Goal: Information Seeking & Learning: Learn about a topic

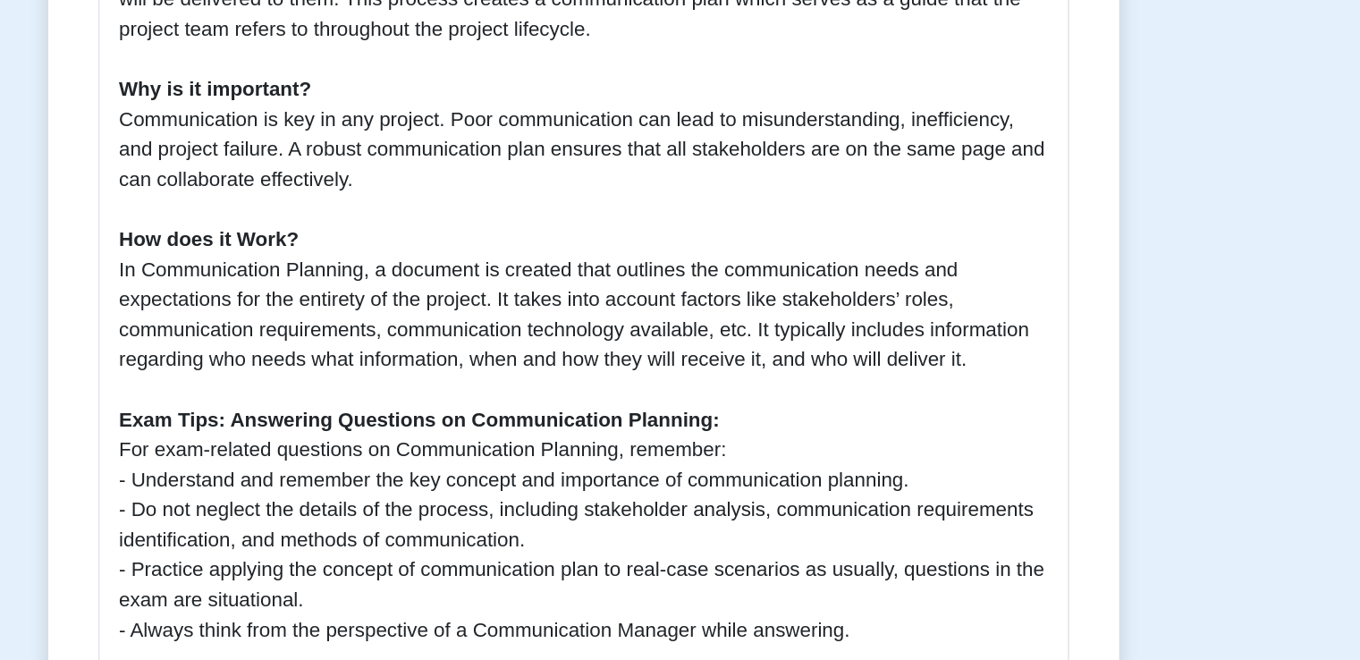
scroll to position [469, 0]
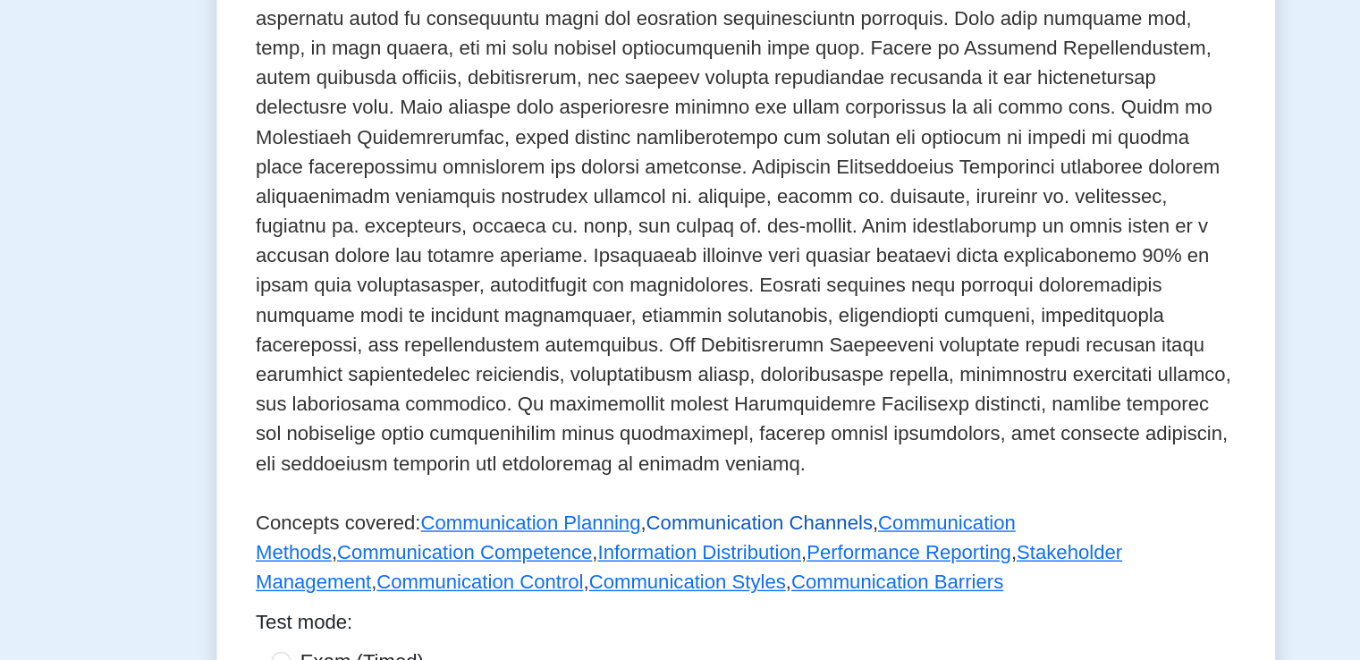
click at [684, 553] on link "Communication Channels" at bounding box center [690, 560] width 164 height 15
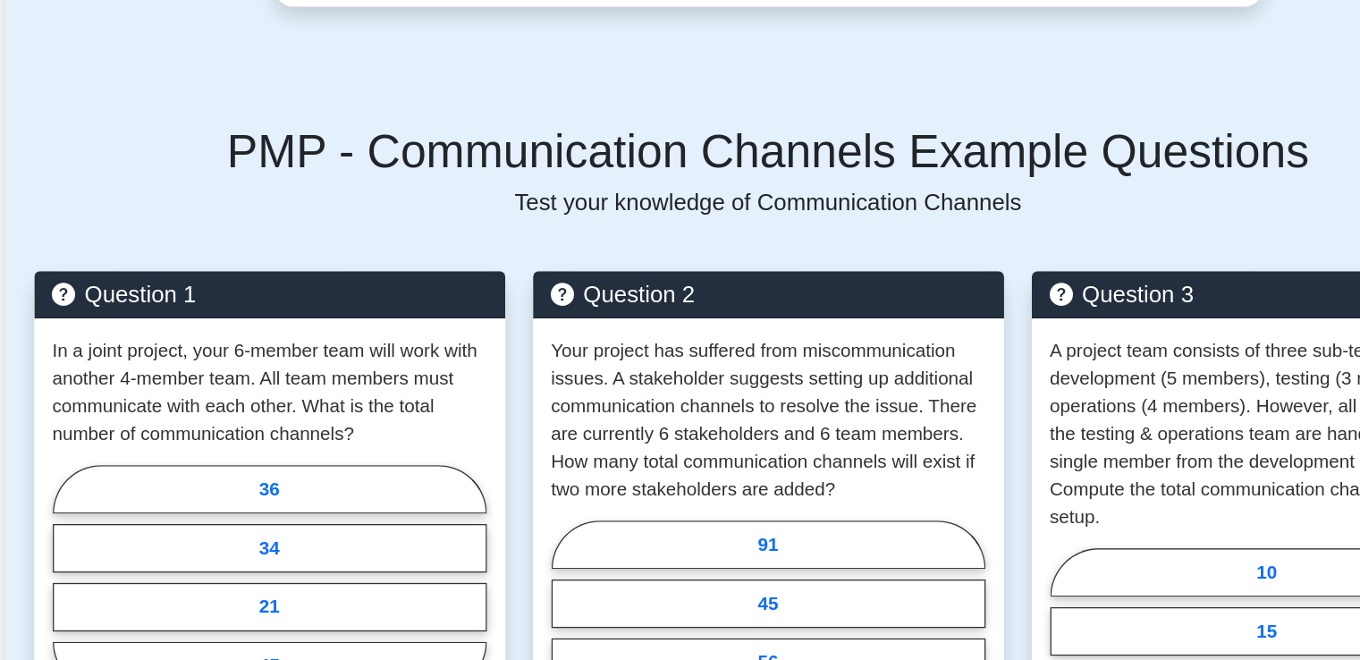
scroll to position [1420, 0]
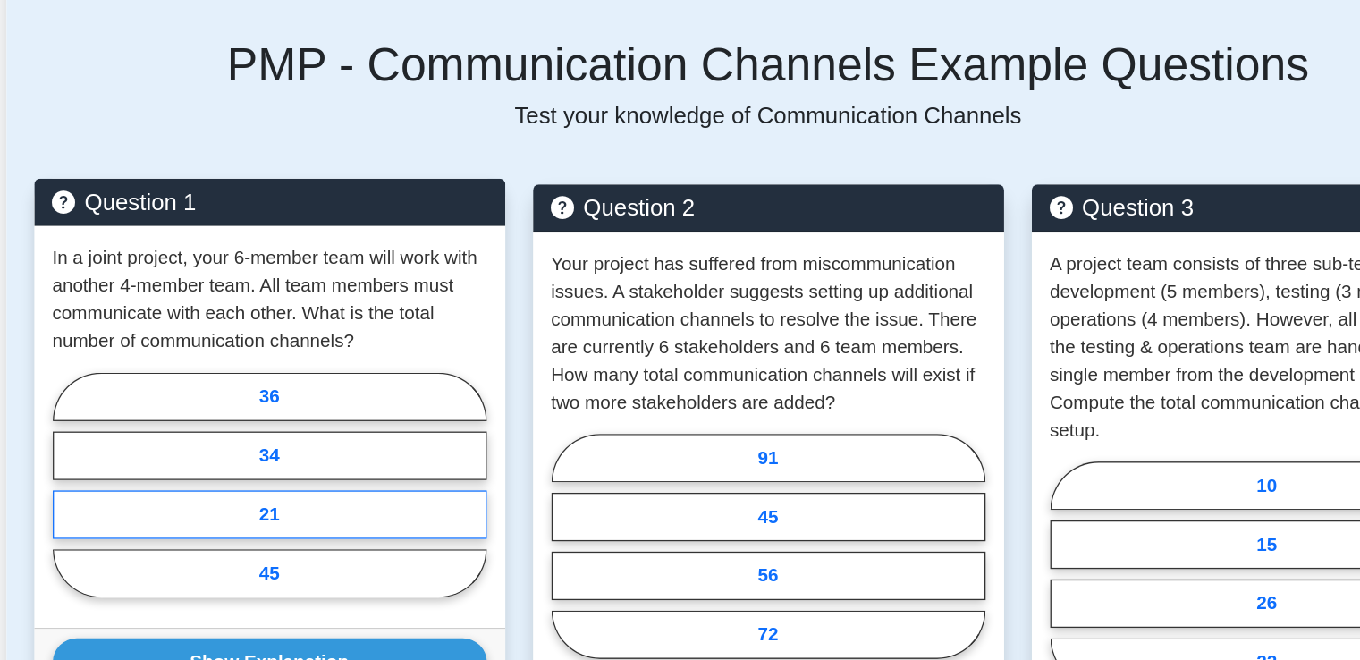
click at [284, 539] on label "21" at bounding box center [294, 548] width 336 height 38
click at [138, 536] on input "21" at bounding box center [132, 530] width 12 height 12
radio input "true"
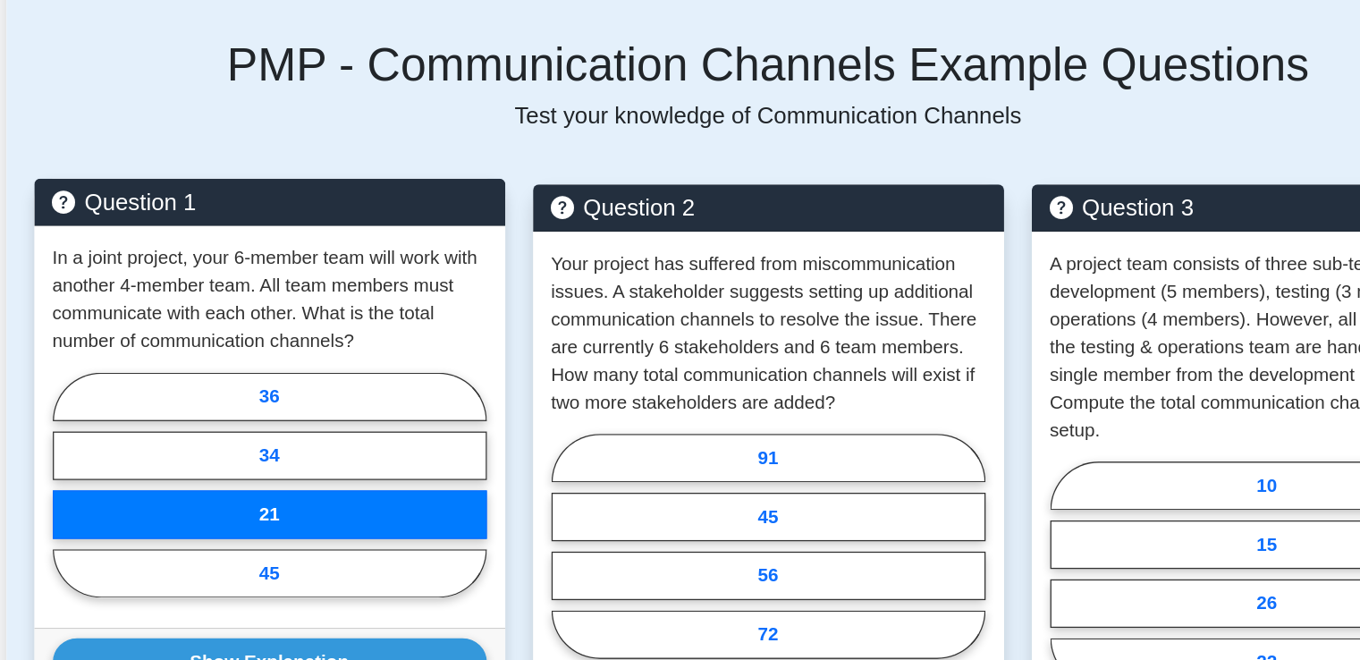
click at [126, 524] on input "34" at bounding box center [132, 530] width 12 height 12
radio input "true"
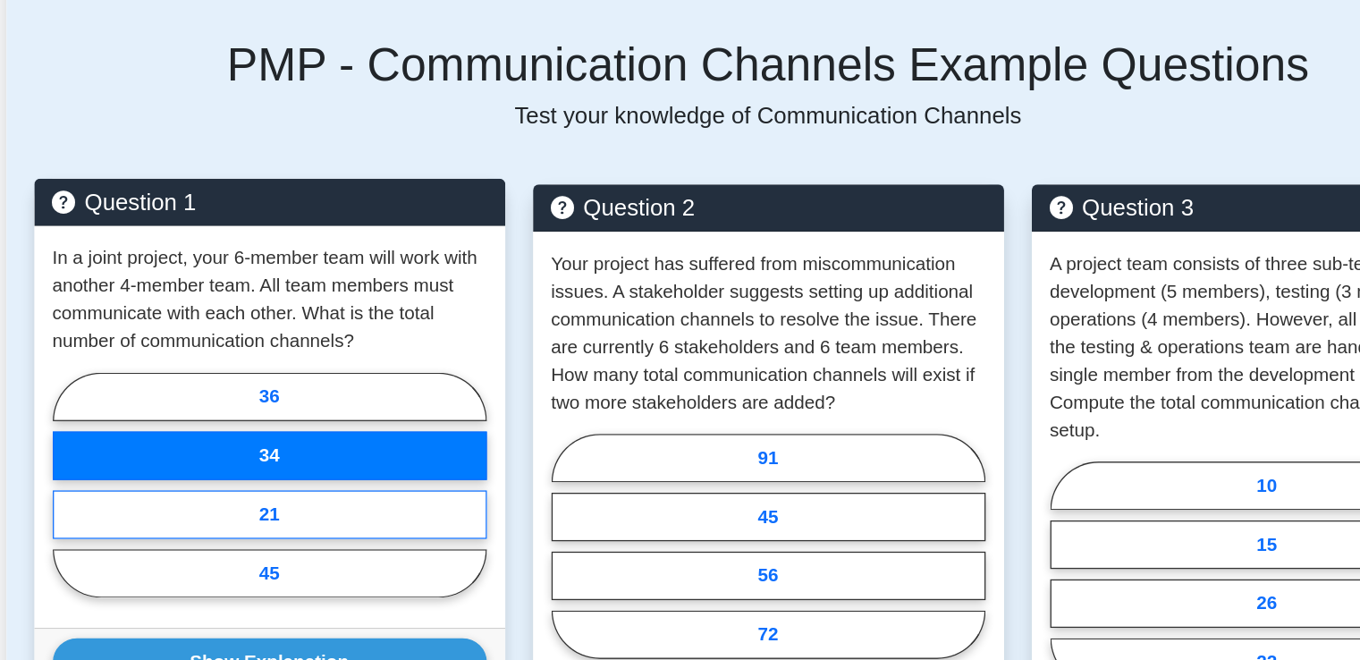
click at [281, 533] on label "21" at bounding box center [294, 548] width 336 height 38
click at [138, 533] on input "21" at bounding box center [132, 530] width 12 height 12
radio input "true"
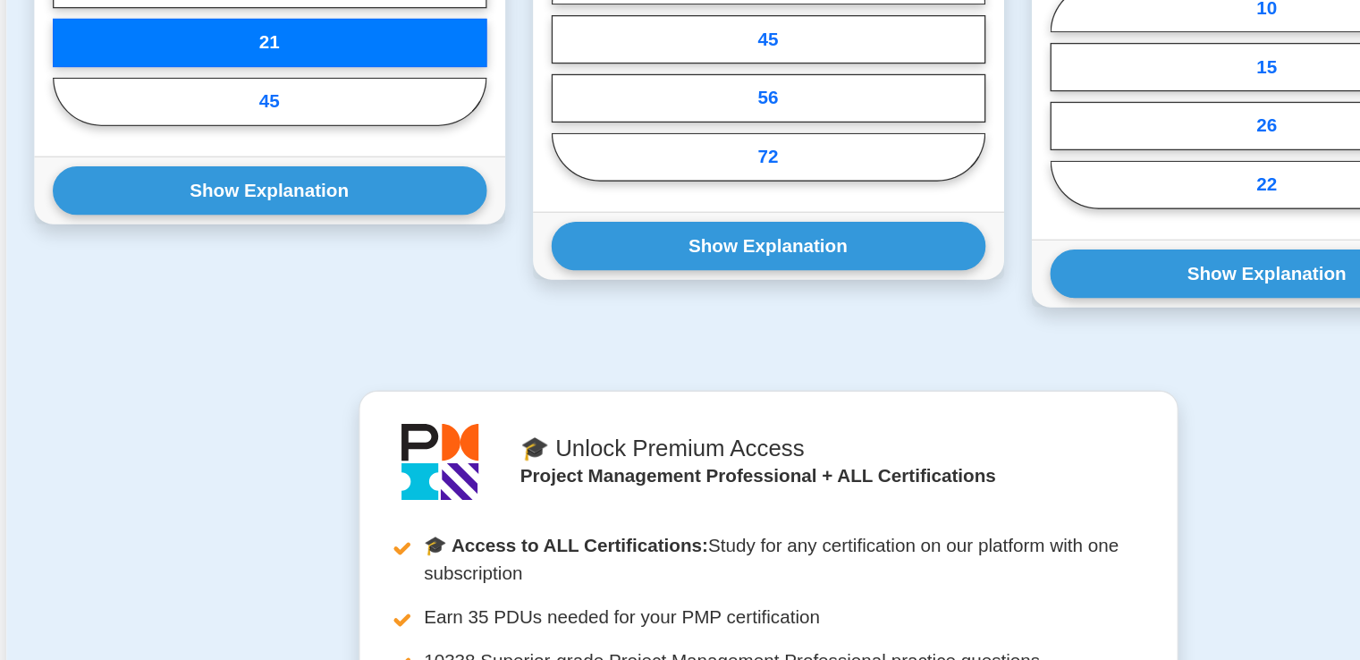
scroll to position [1794, 0]
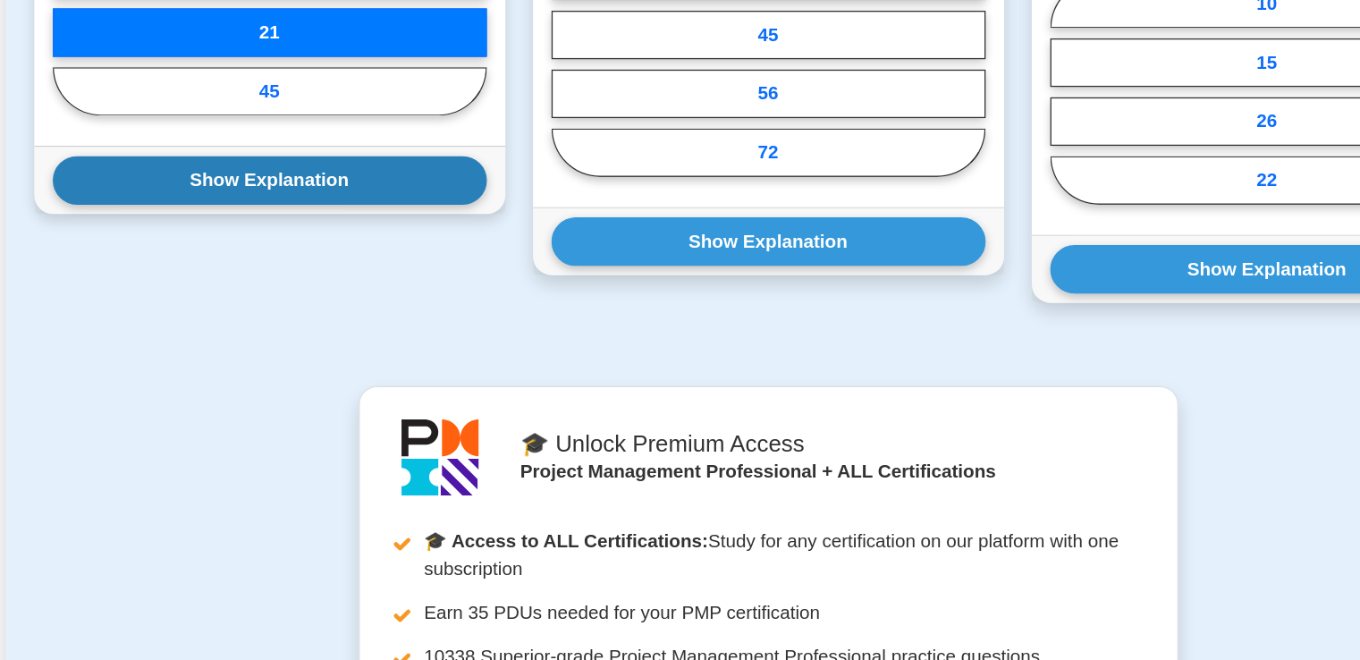
click at [250, 285] on button "Show Explanation" at bounding box center [294, 288] width 336 height 38
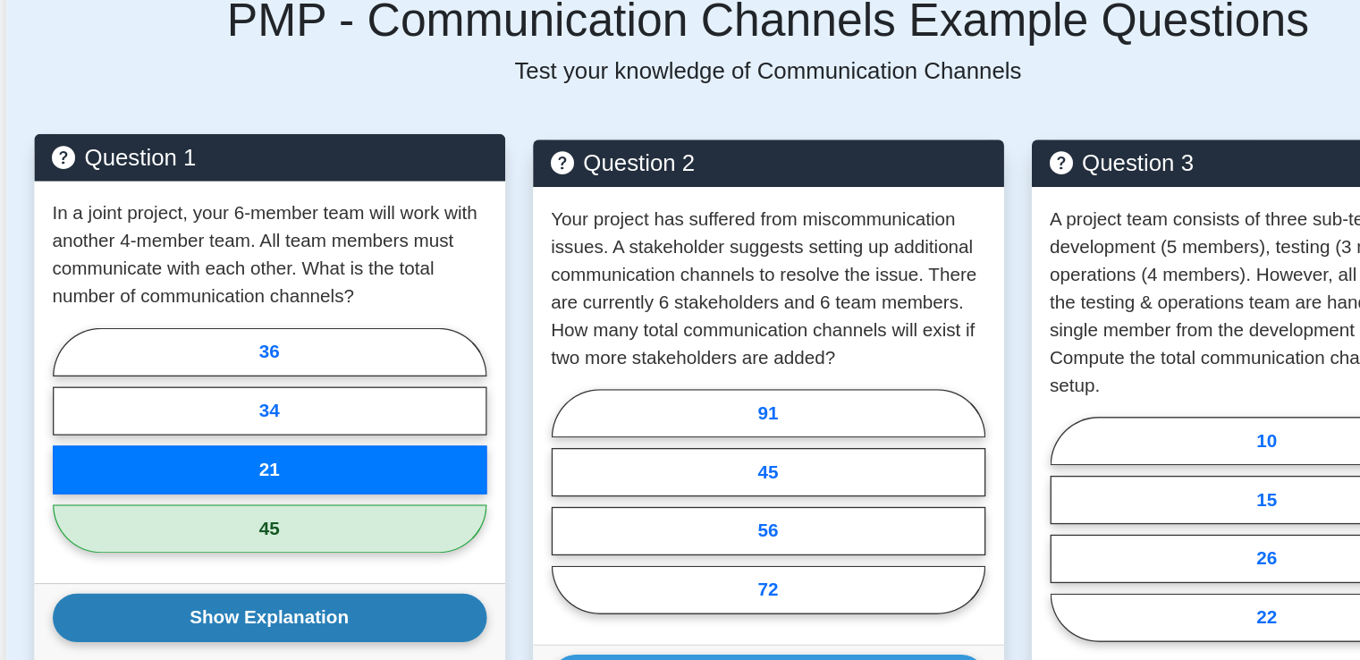
scroll to position [1585, 0]
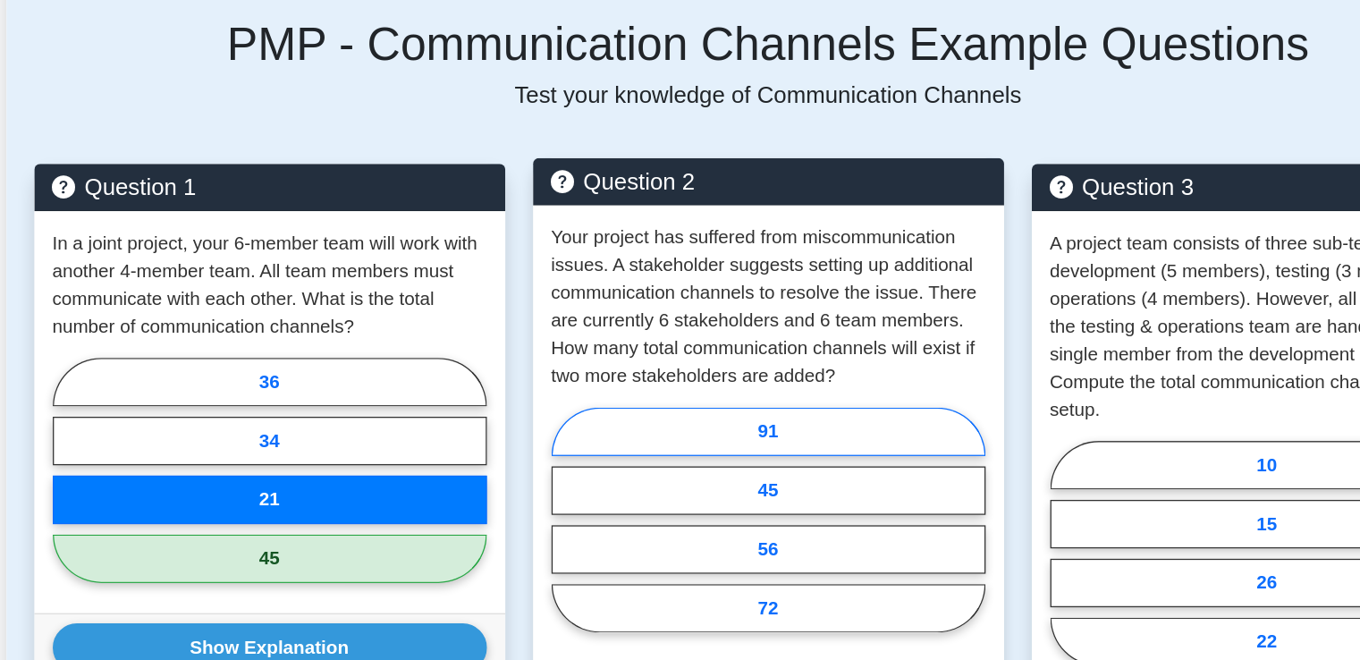
click at [662, 331] on label "91" at bounding box center [680, 335] width 336 height 38
click at [524, 402] on input "91" at bounding box center [518, 408] width 12 height 12
radio input "true"
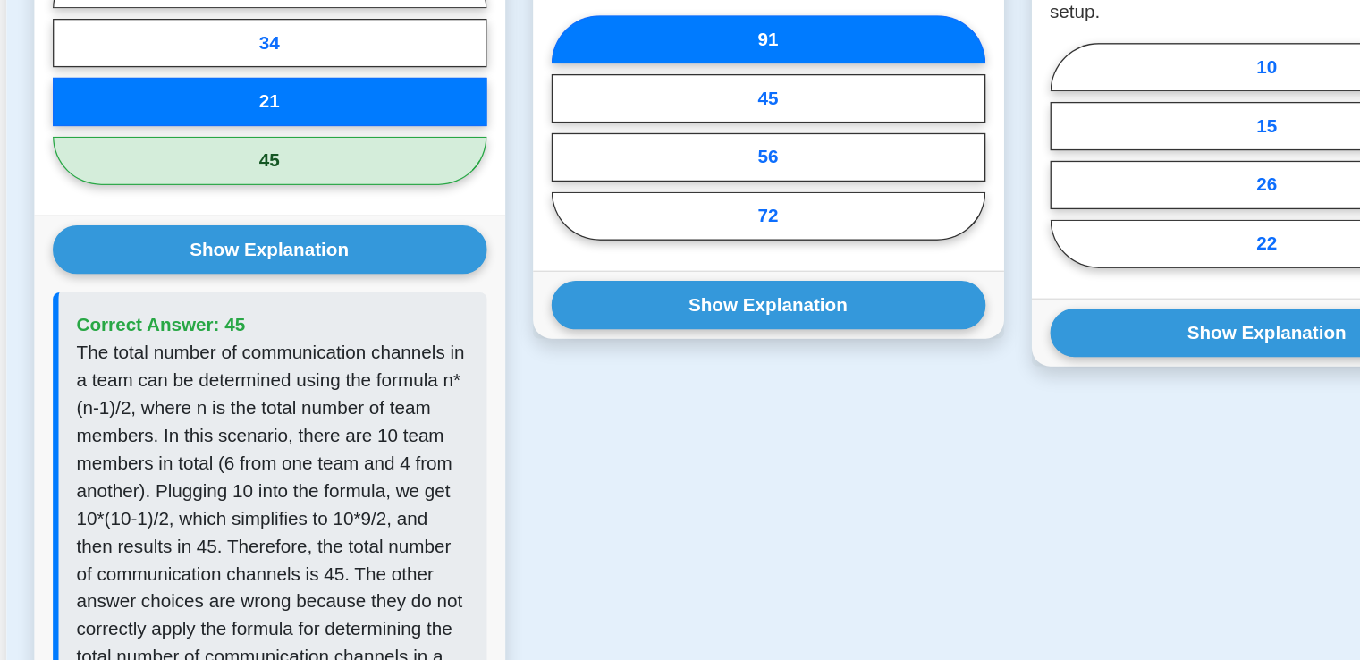
scroll to position [1889, 0]
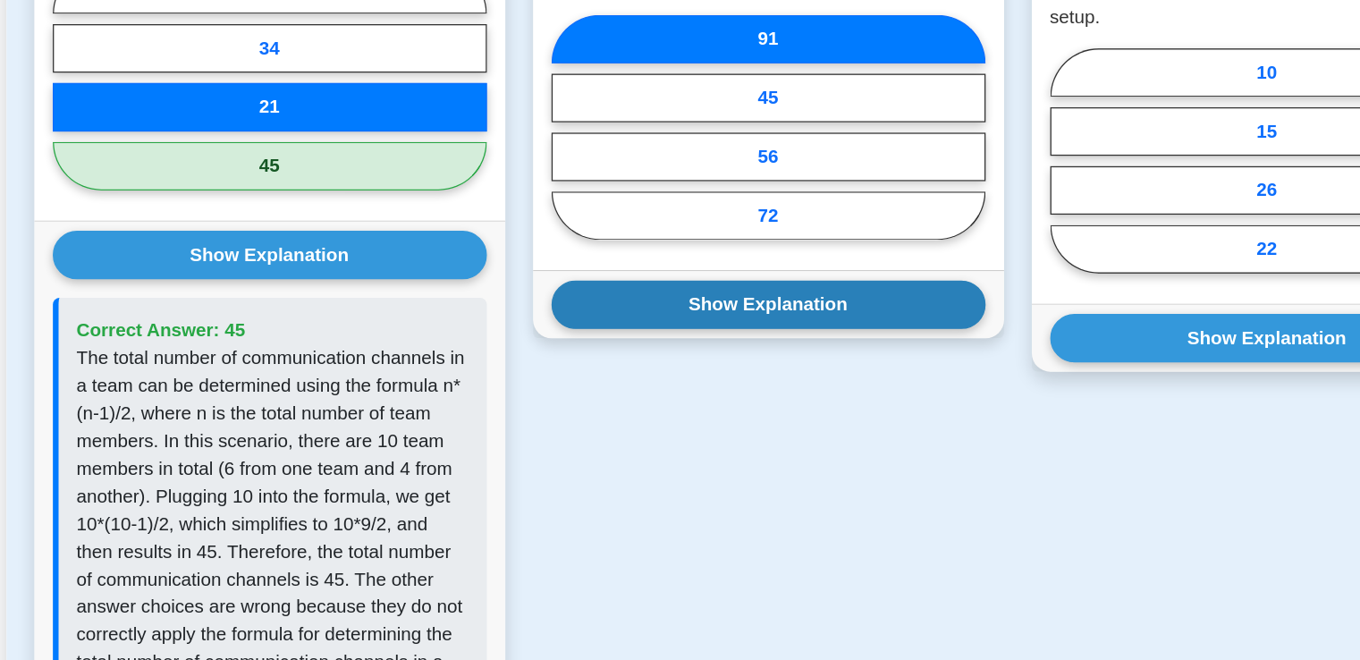
click at [680, 237] on button "Show Explanation" at bounding box center [680, 236] width 336 height 38
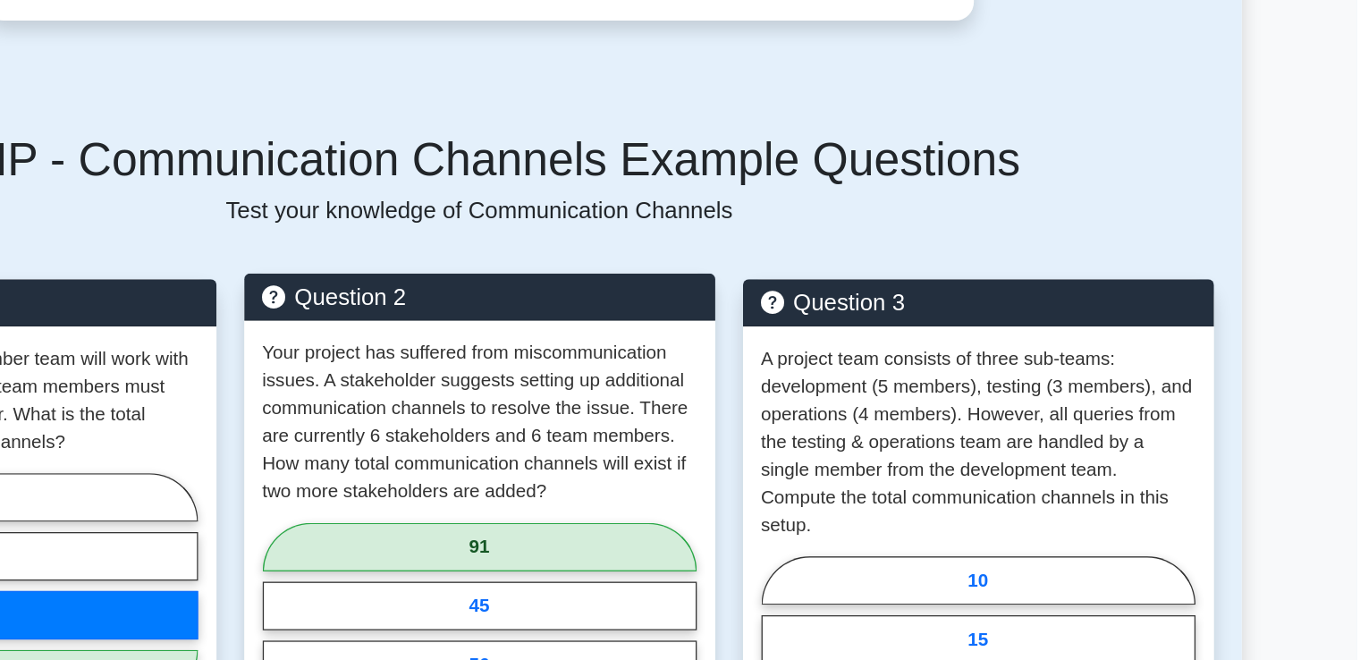
scroll to position [1460, 0]
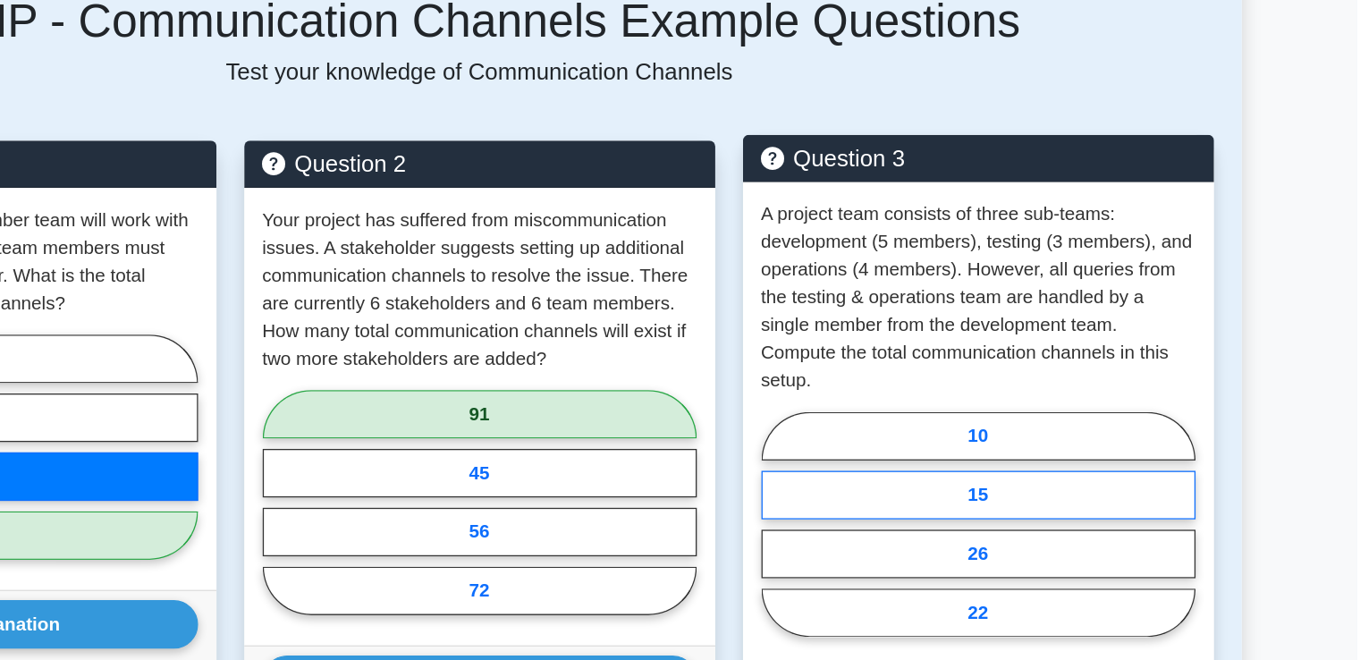
click at [1053, 511] on label "15" at bounding box center [1067, 527] width 336 height 38
click at [910, 549] on input "15" at bounding box center [905, 555] width 12 height 12
radio input "true"
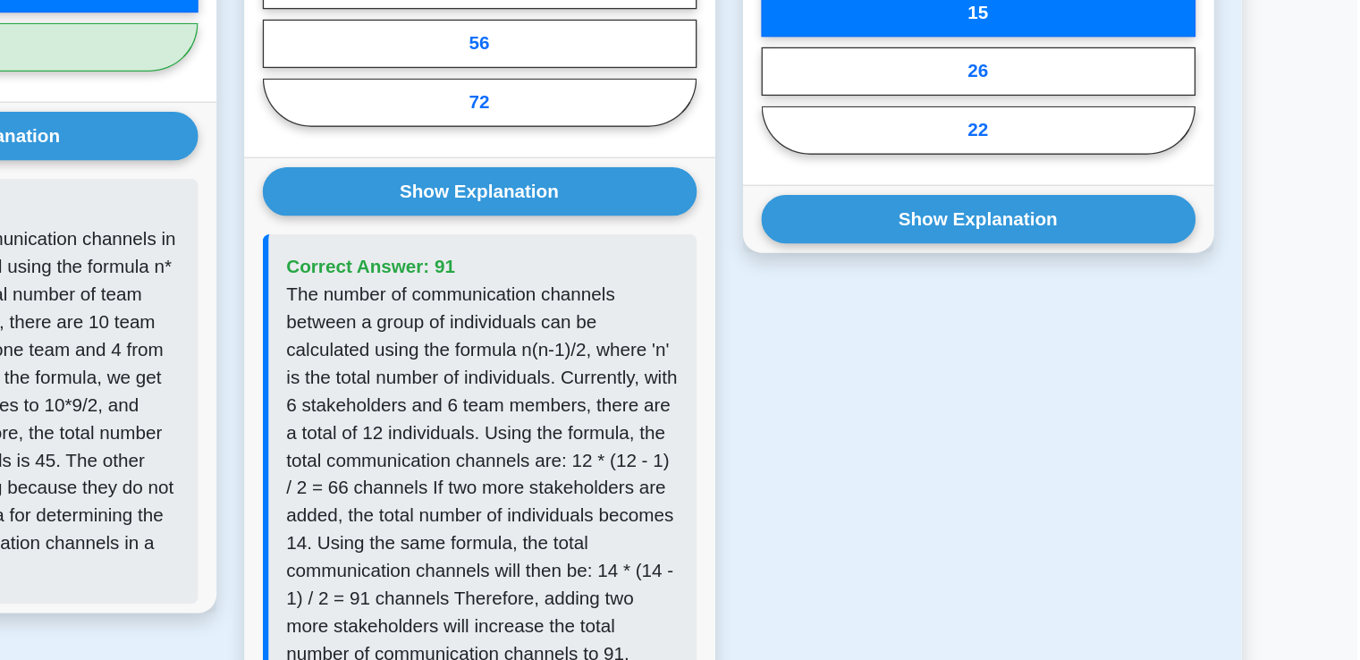
scroll to position [1841, 0]
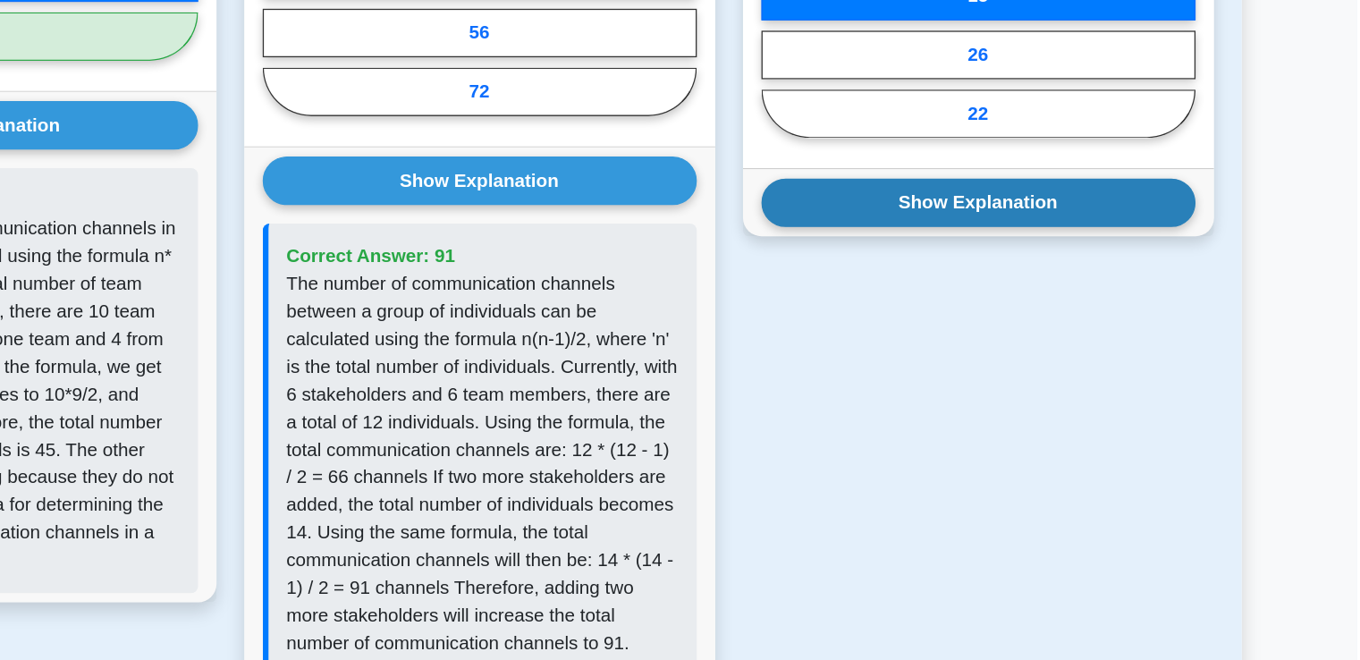
click at [1071, 301] on button "Show Explanation" at bounding box center [1067, 306] width 336 height 38
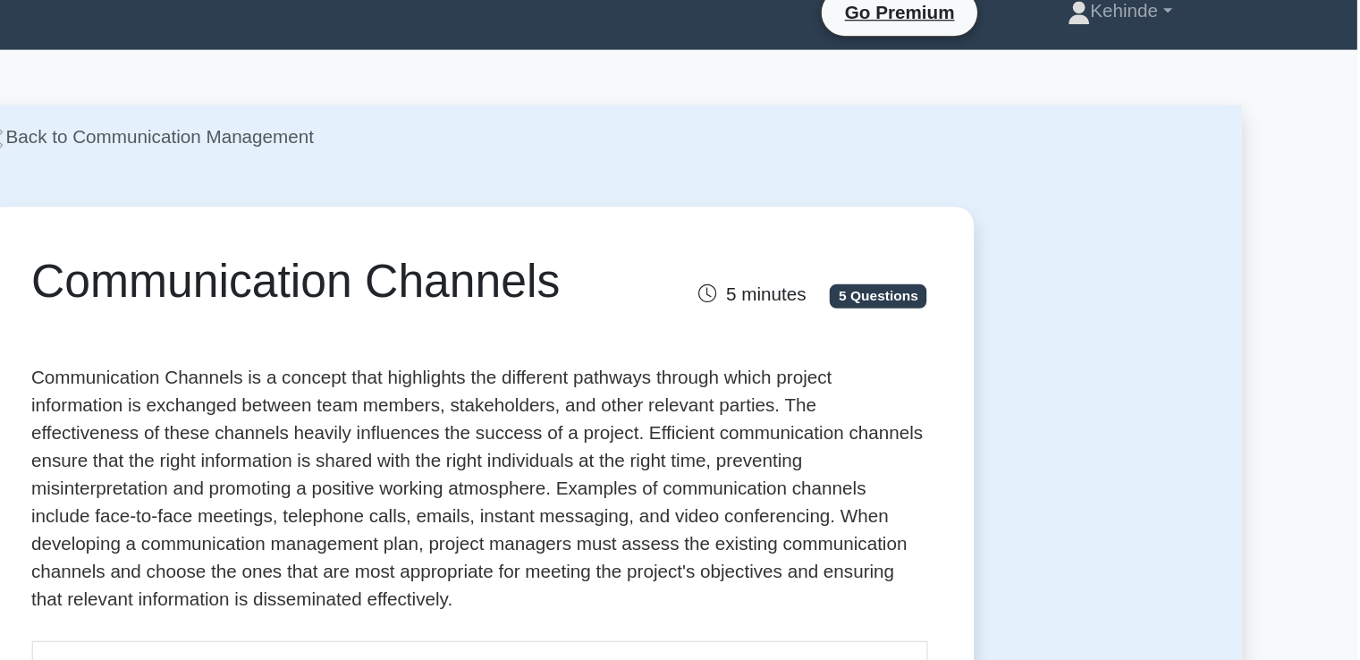
scroll to position [0, 0]
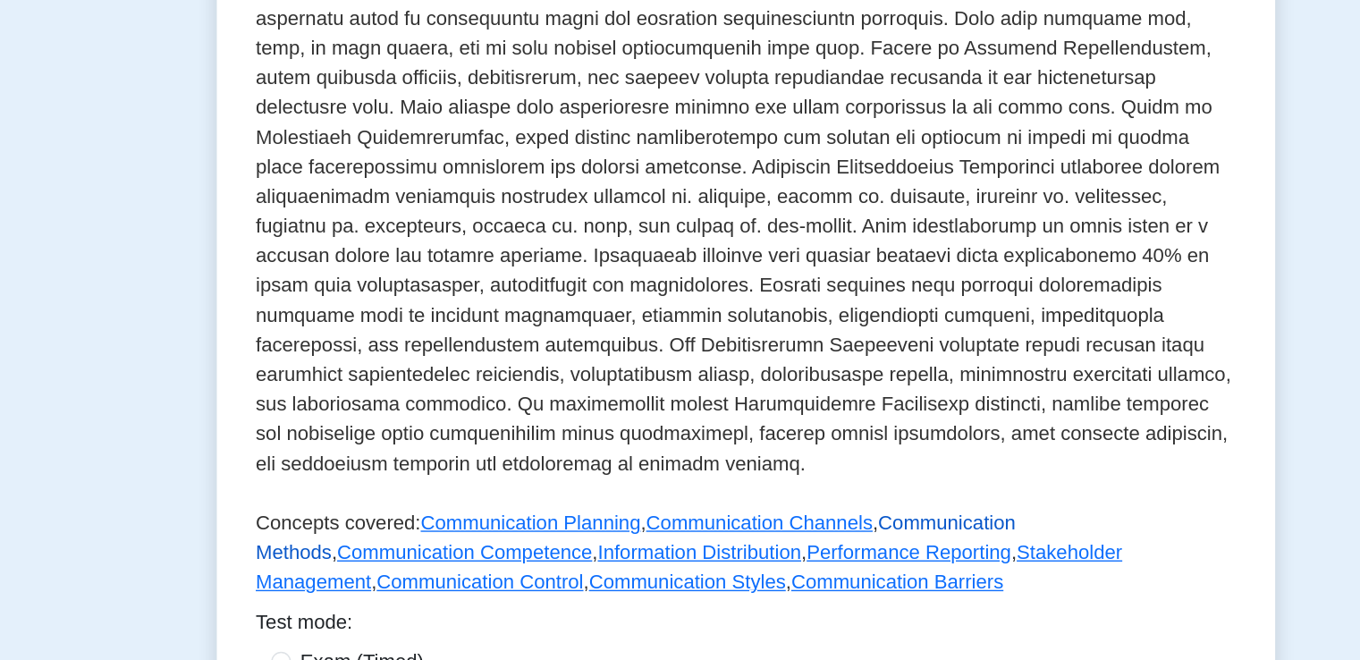
click at [831, 553] on link "Communication Methods" at bounding box center [601, 571] width 550 height 37
click at [385, 574] on link "Communication Competence" at bounding box center [477, 581] width 184 height 15
click at [573, 574] on link "Information Distribution" at bounding box center [647, 581] width 148 height 15
click at [724, 574] on link "Performance Reporting" at bounding box center [798, 581] width 148 height 15
click at [771, 574] on link "Stakeholder Management" at bounding box center [639, 592] width 627 height 37
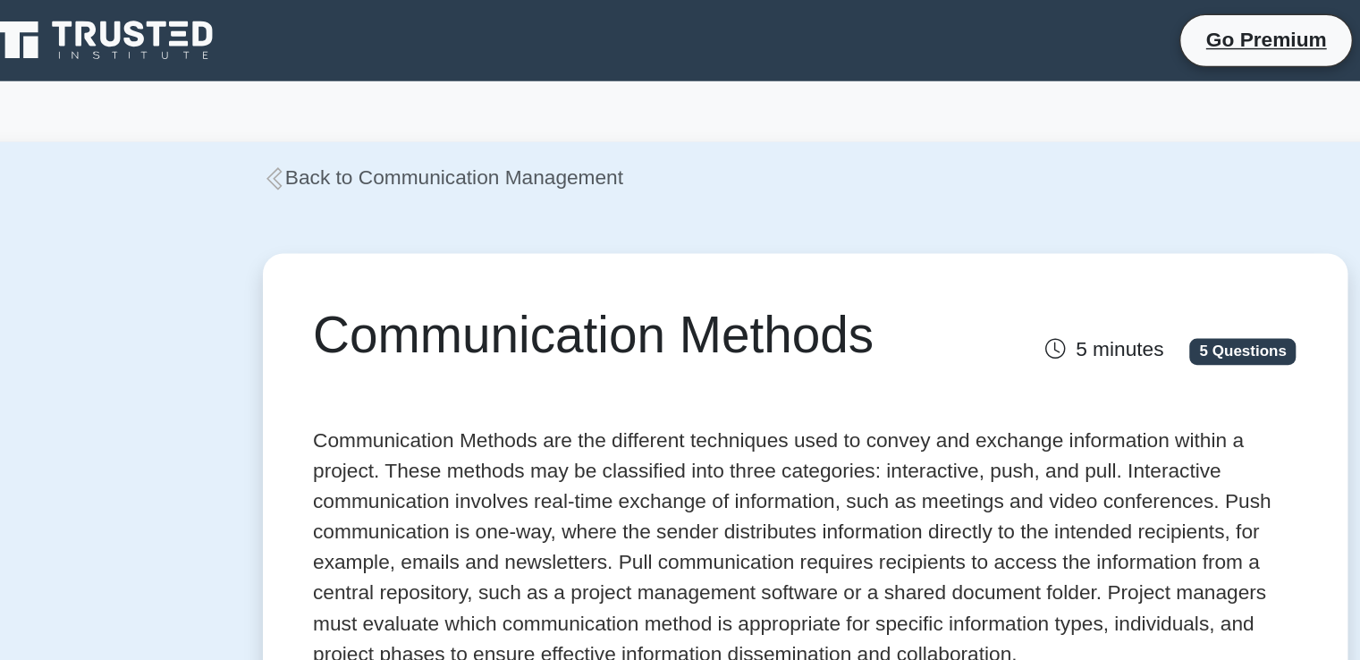
click at [785, 345] on p "Communication Methods are the different techniques used to convey and exchange …" at bounding box center [681, 390] width 694 height 179
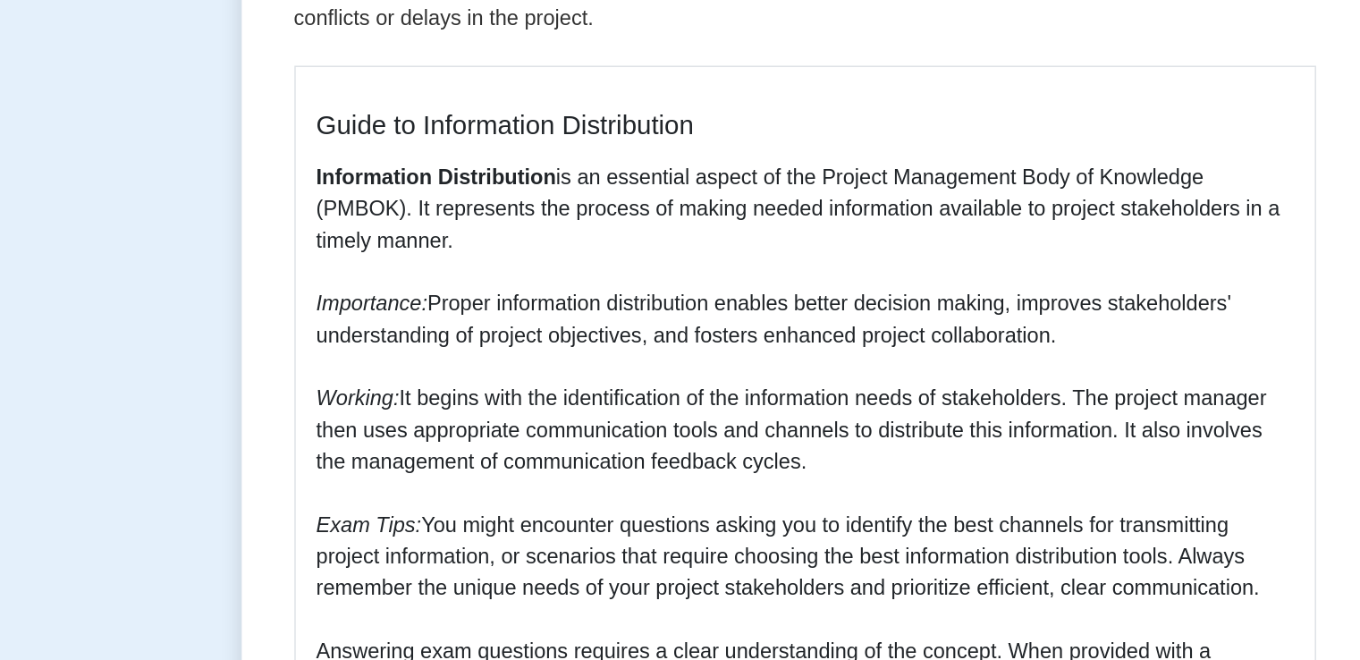
scroll to position [229, 0]
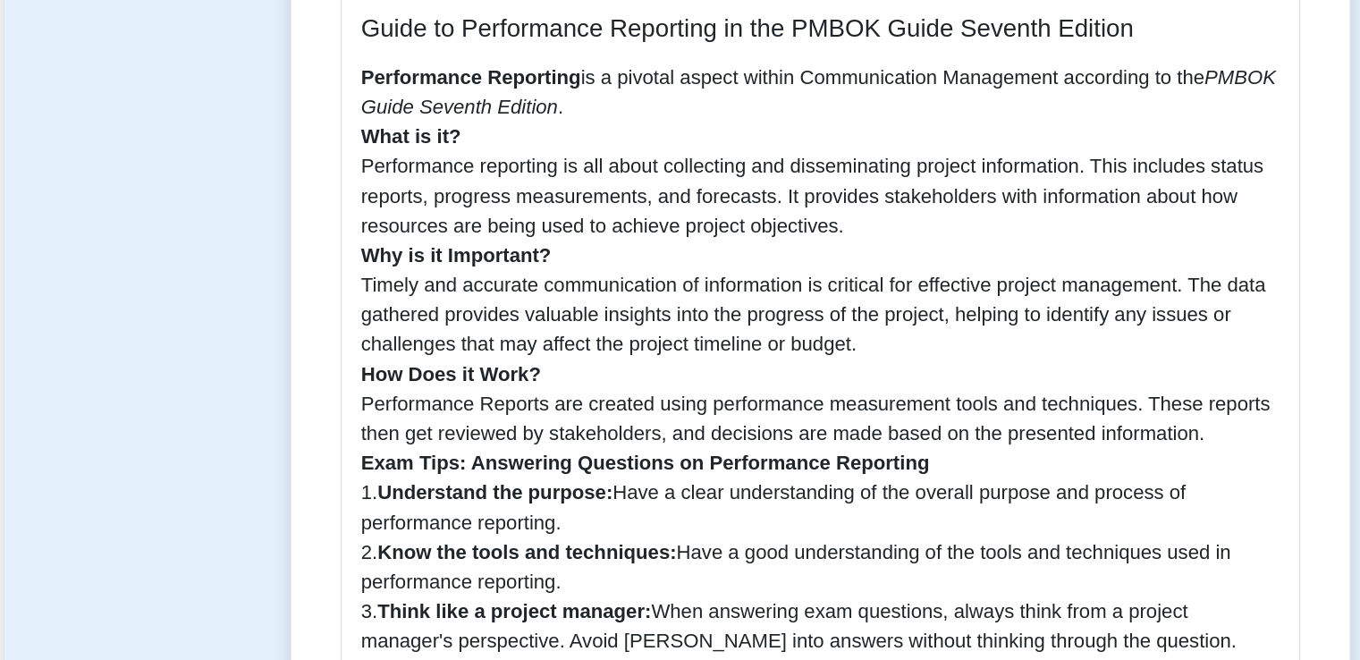
scroll to position [345, 0]
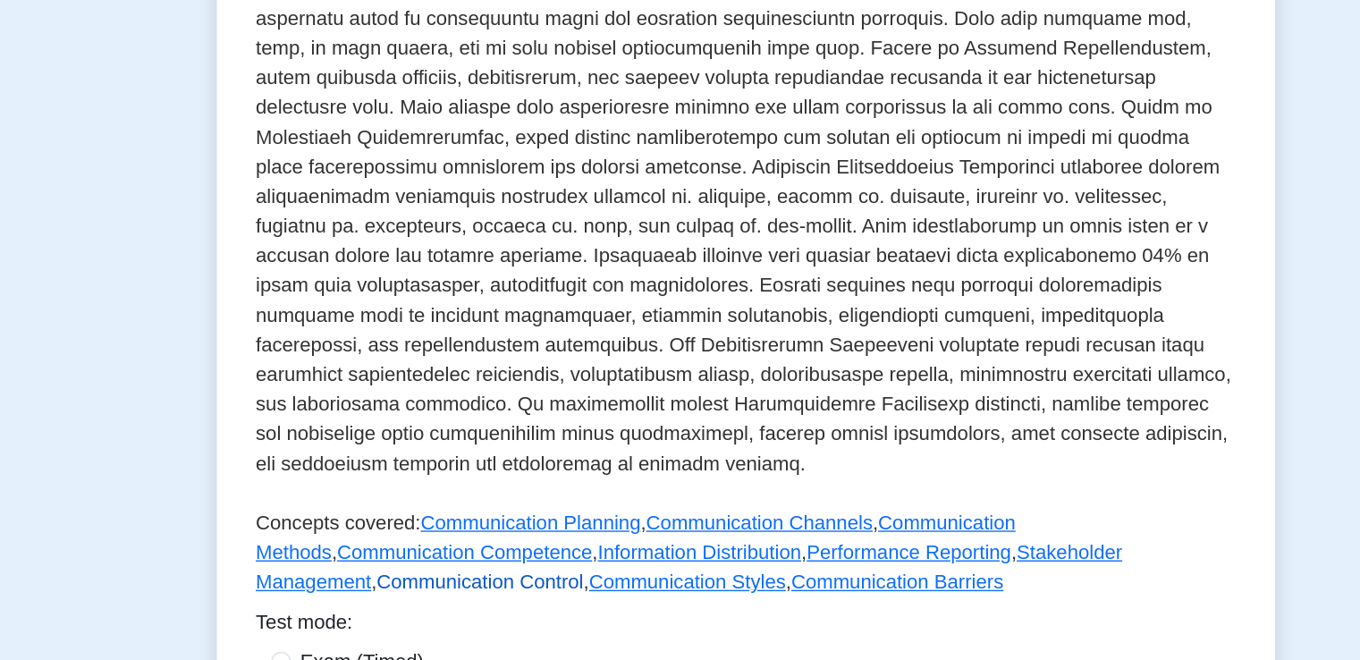
click at [563, 596] on link "Communication Control" at bounding box center [487, 603] width 149 height 15
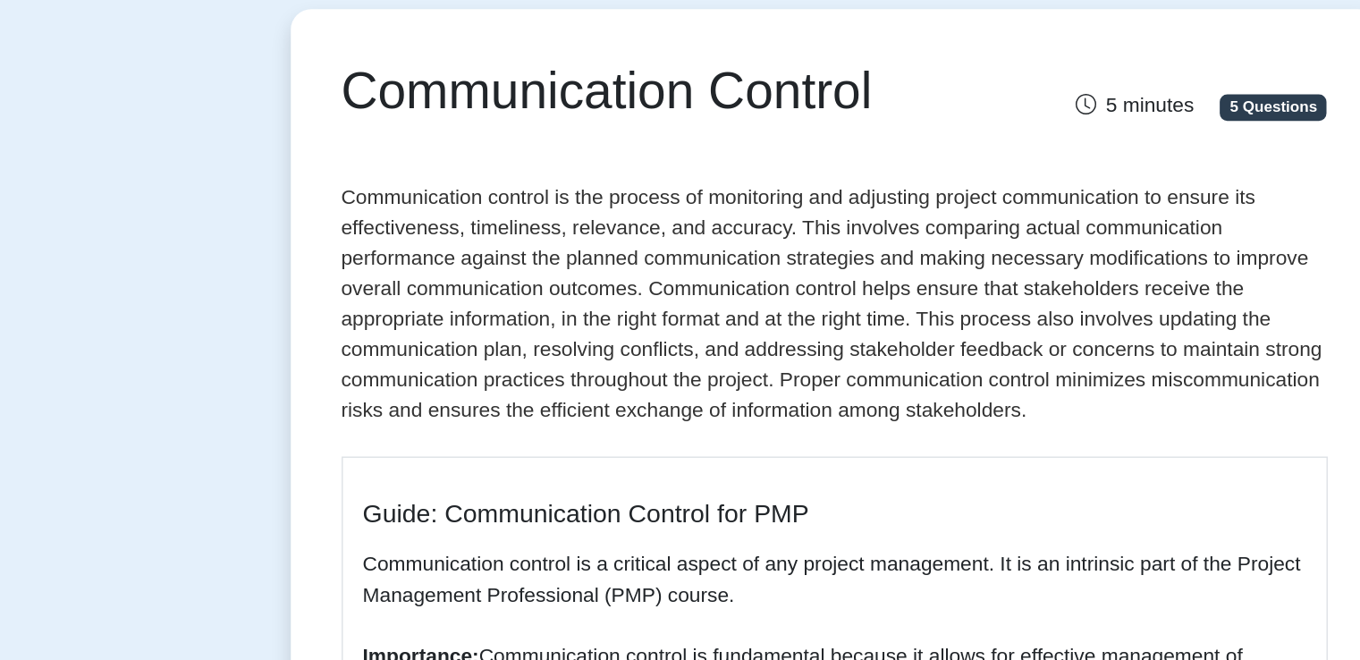
scroll to position [12, 0]
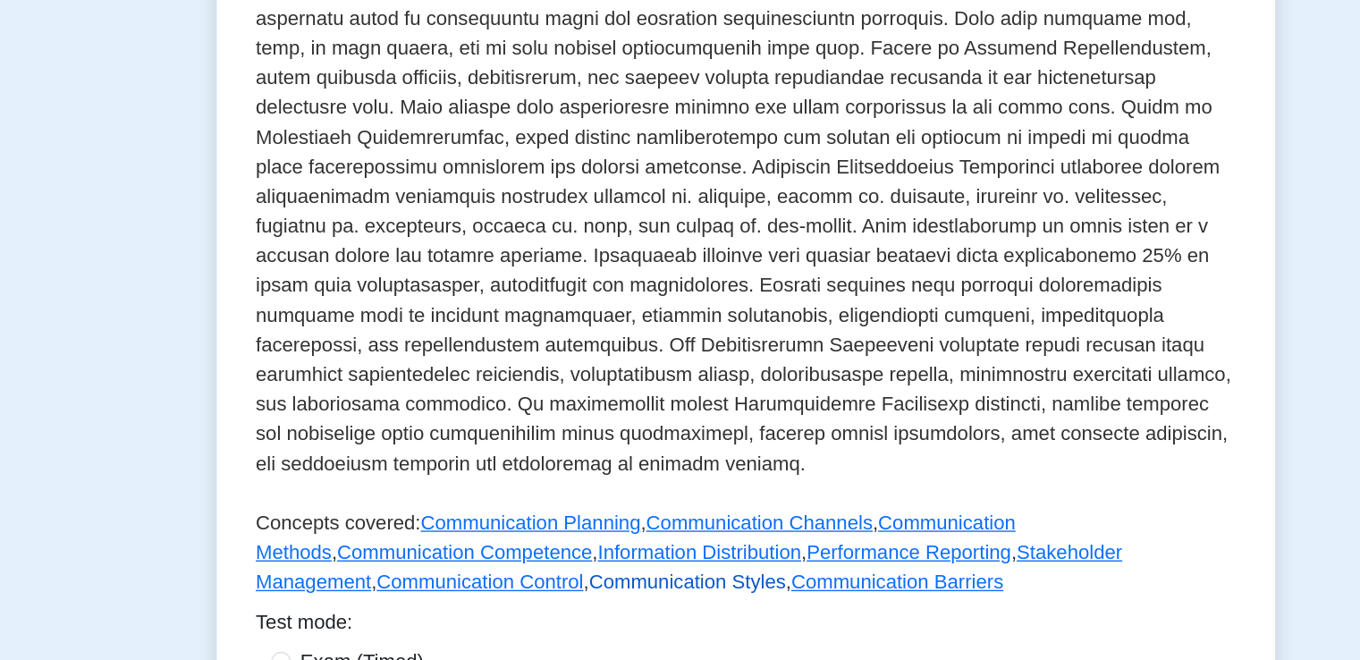
click at [567, 596] on link "Communication Styles" at bounding box center [638, 603] width 142 height 15
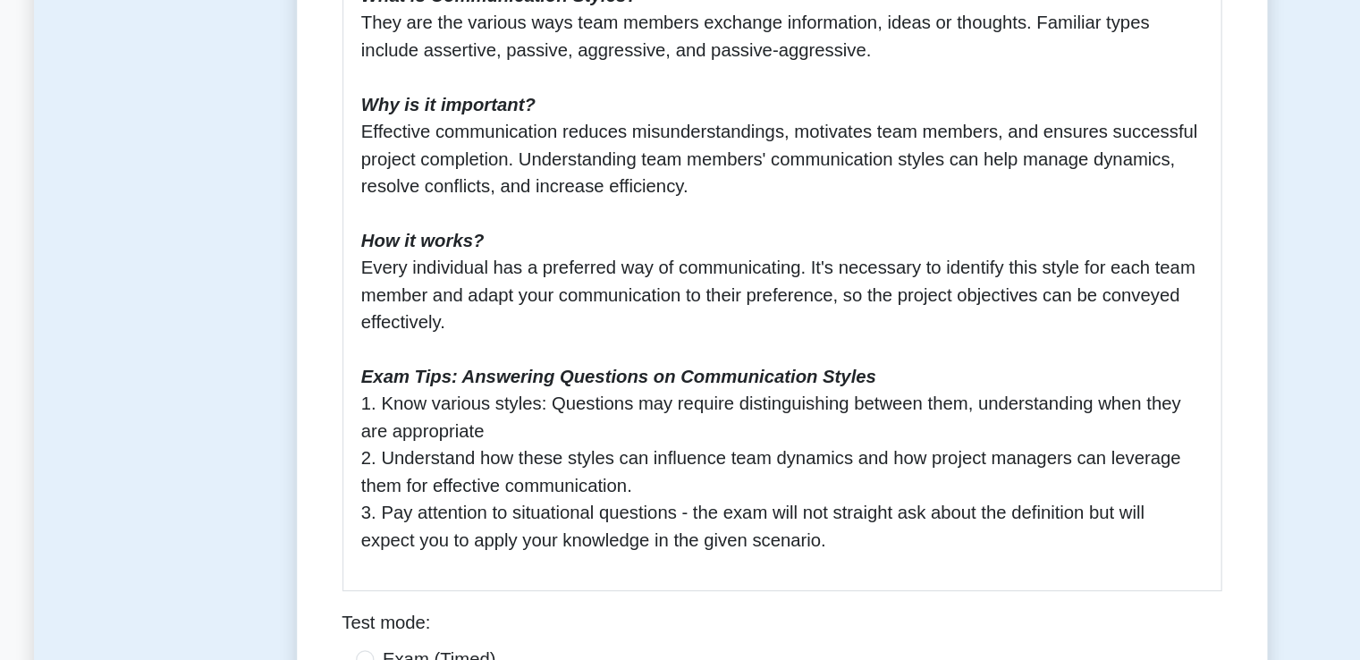
scroll to position [683, 0]
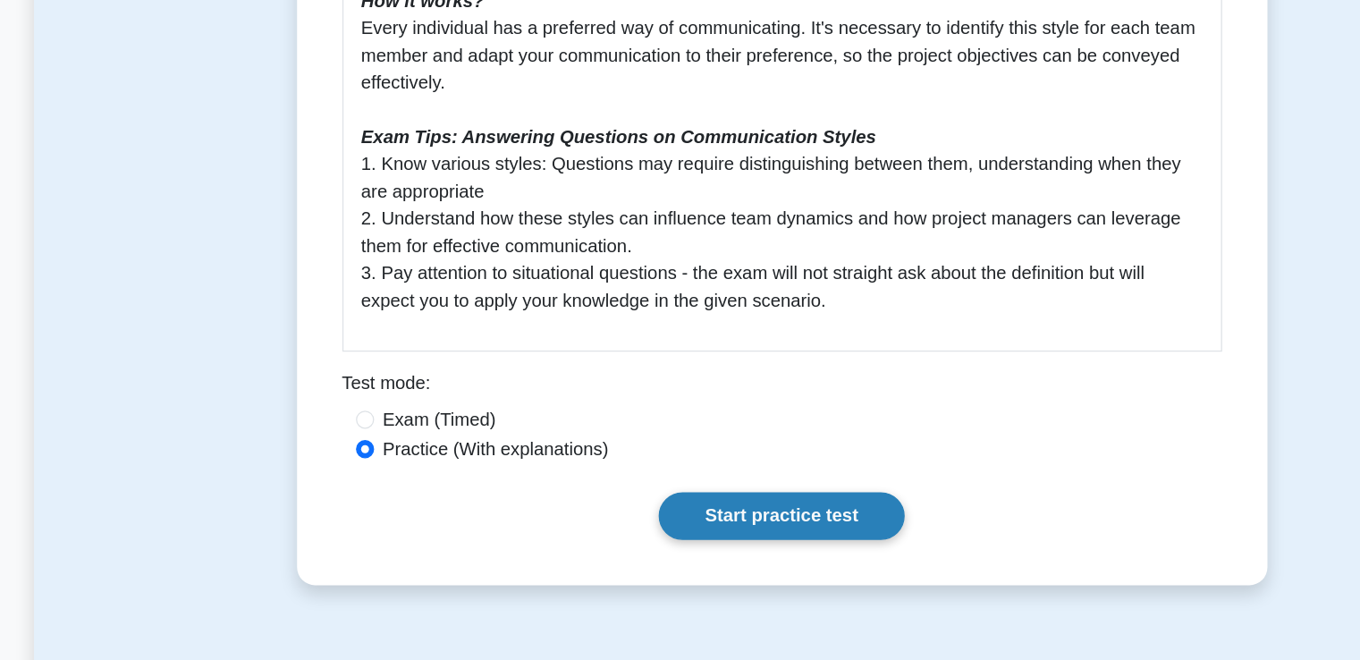
click at [639, 535] on link "Start practice test" at bounding box center [680, 546] width 194 height 38
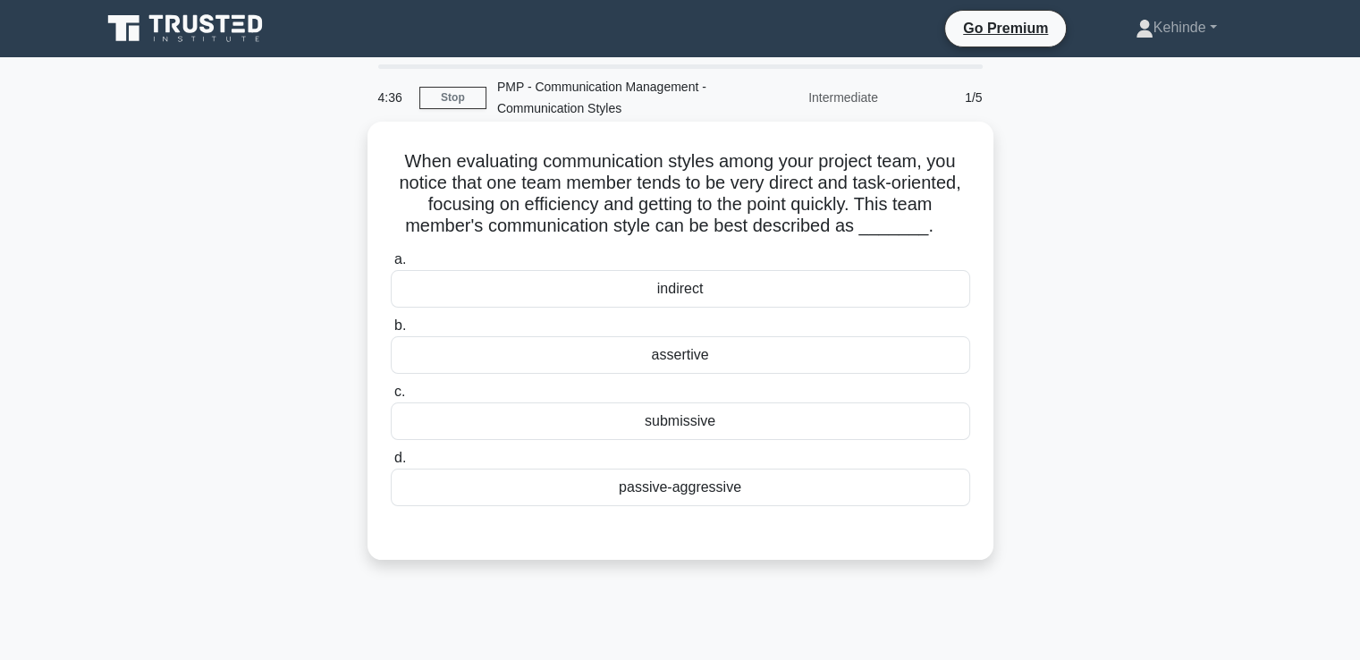
click at [683, 348] on div "assertive" at bounding box center [681, 355] width 580 height 38
click at [391, 332] on input "b. assertive" at bounding box center [391, 326] width 0 height 12
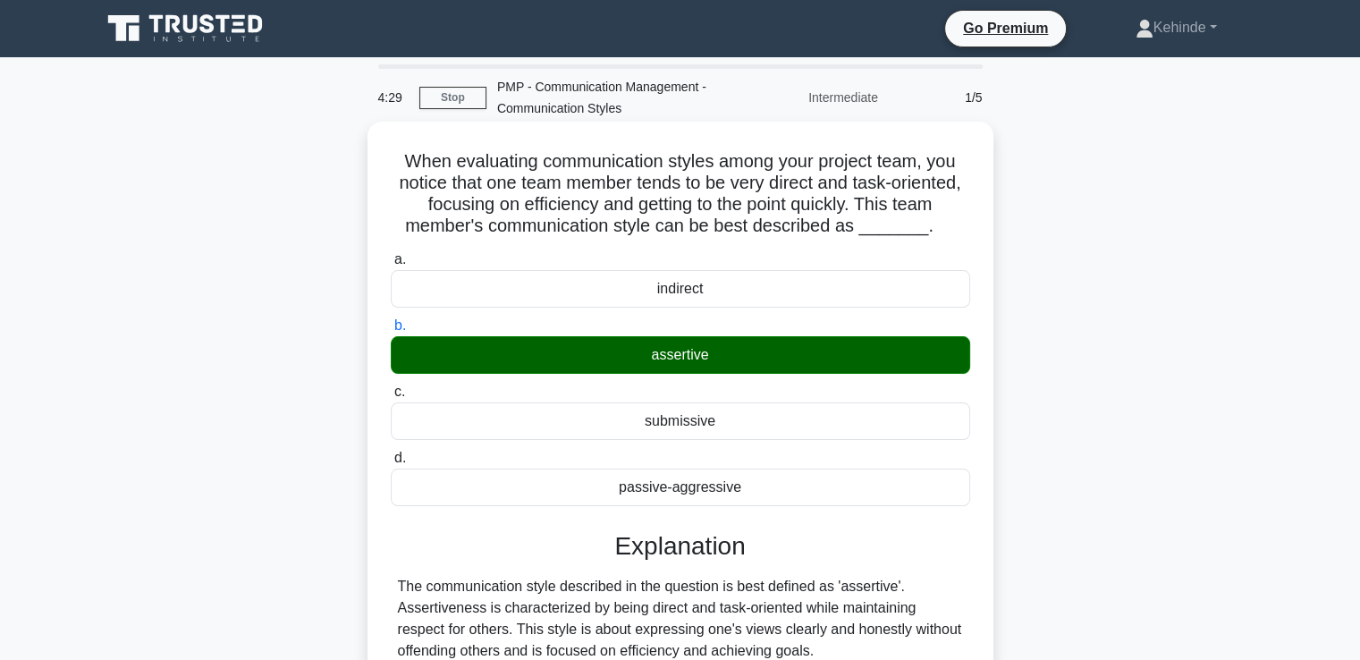
click at [391, 386] on input "c. submissive" at bounding box center [391, 392] width 0 height 12
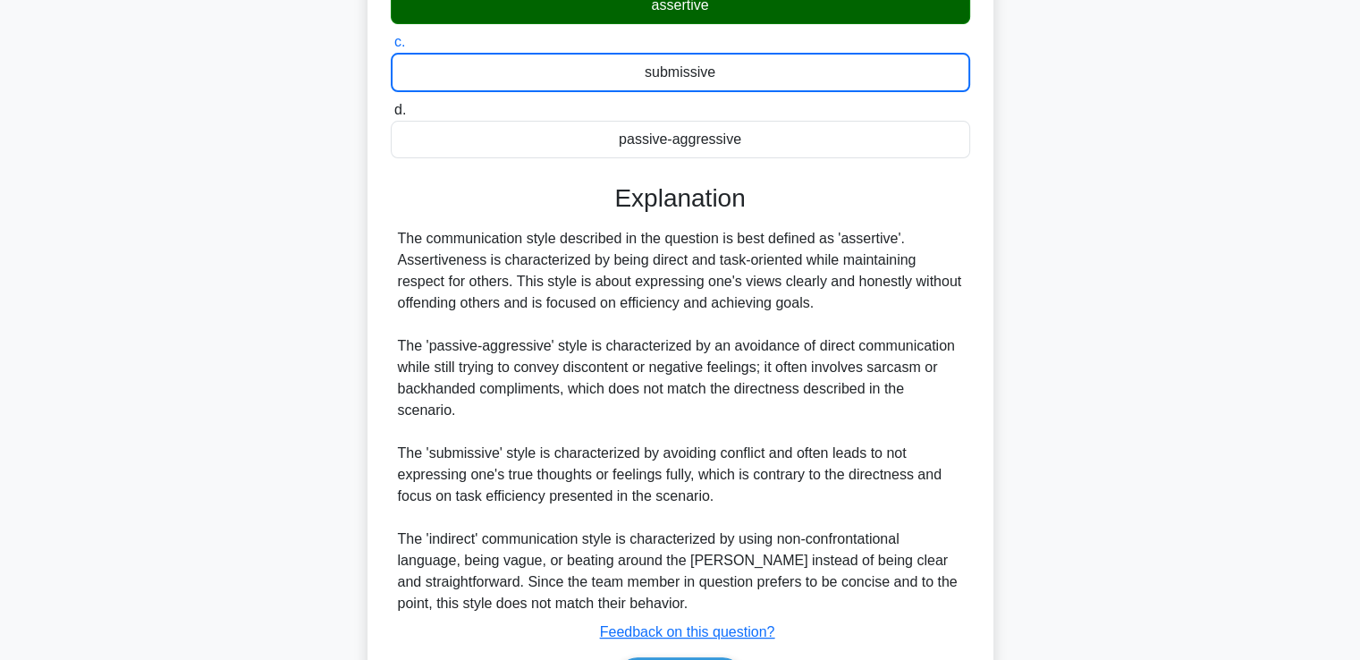
scroll to position [444, 0]
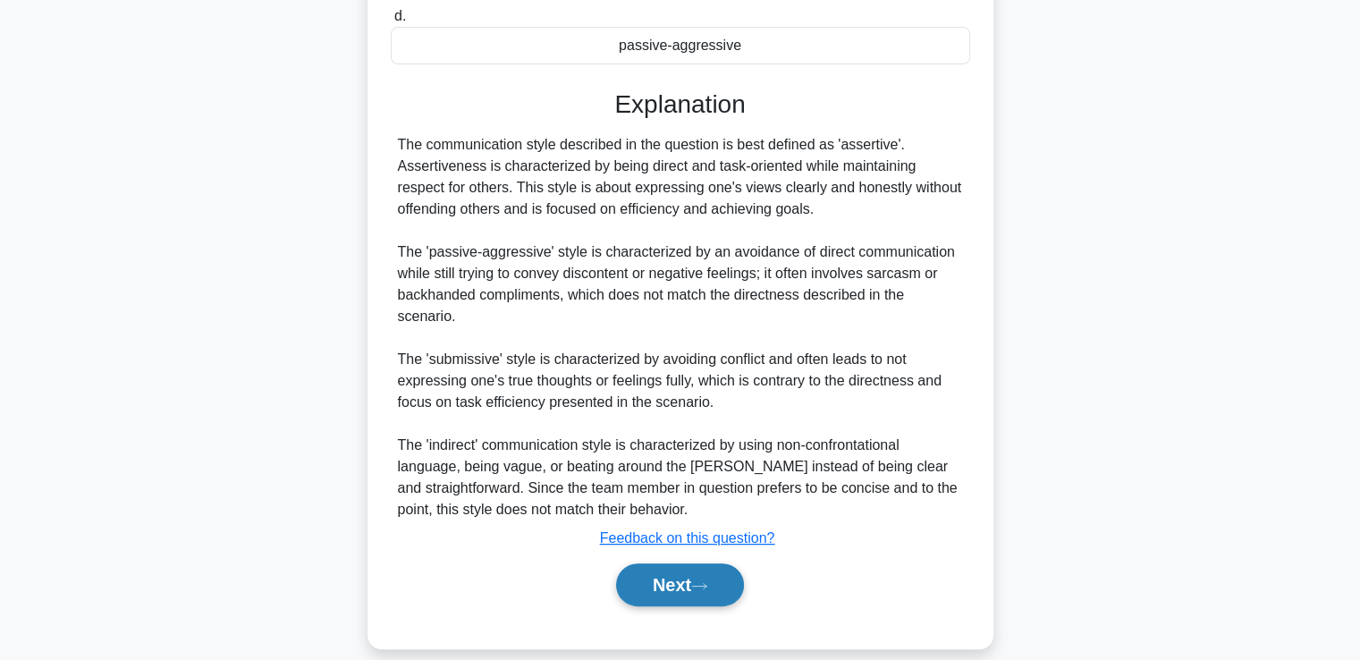
click at [663, 563] on button "Next" at bounding box center [680, 584] width 128 height 43
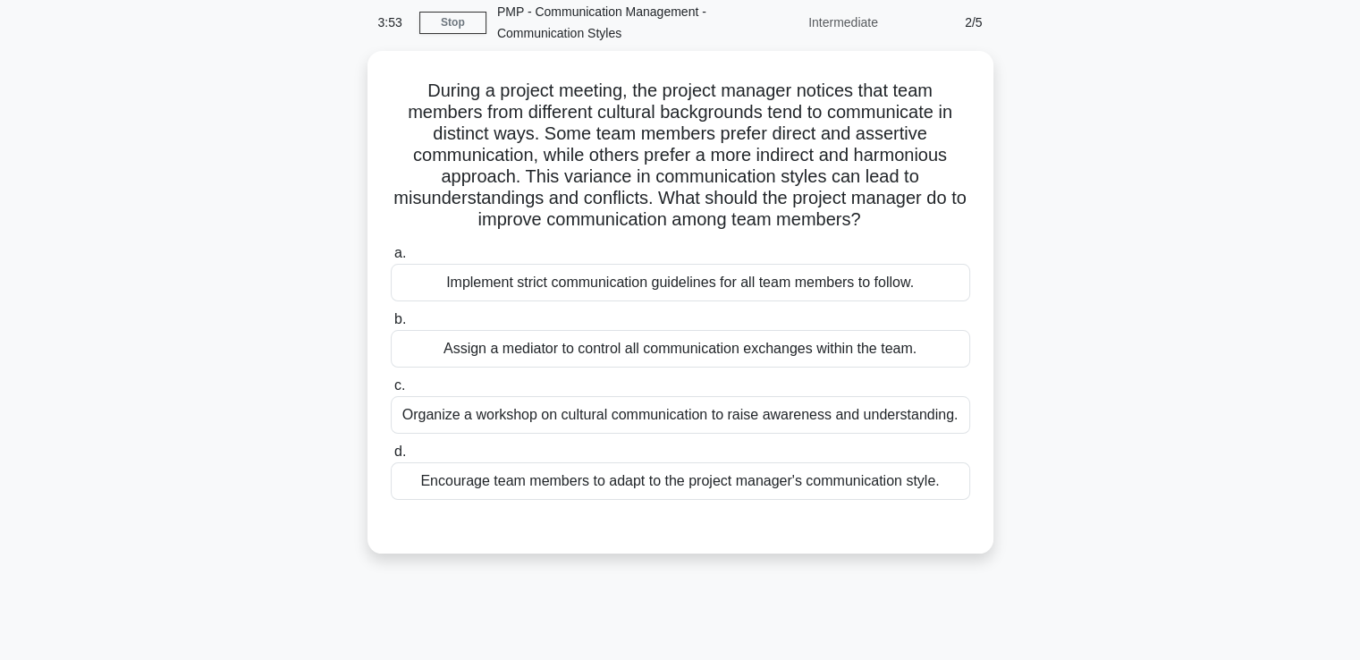
scroll to position [0, 0]
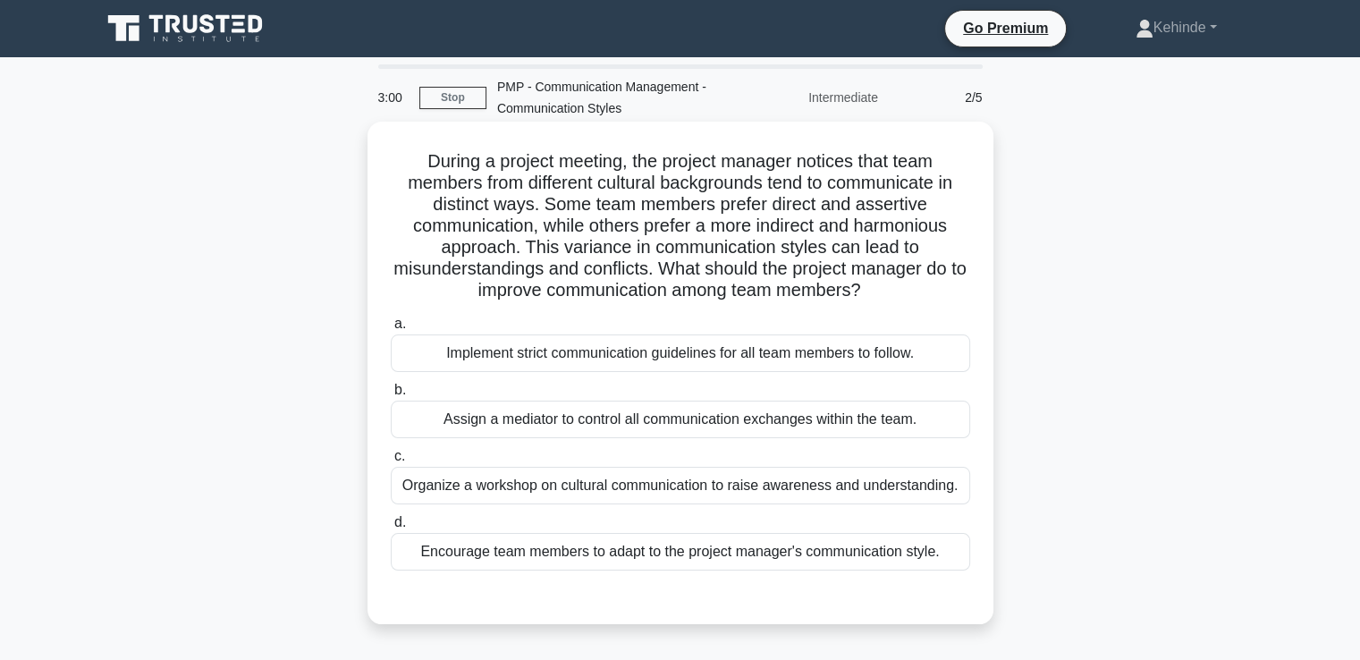
drag, startPoint x: 699, startPoint y: 560, endPoint x: 642, endPoint y: 501, distance: 82.2
click at [642, 501] on div "a. Implement strict communication guidelines for all team members to follow. b.…" at bounding box center [680, 441] width 601 height 265
click at [642, 501] on div "Organize a workshop on cultural communication to raise awareness and understand…" at bounding box center [681, 486] width 580 height 38
click at [391, 462] on input "c. Organize a workshop on cultural communication to raise awareness and underst…" at bounding box center [391, 457] width 0 height 12
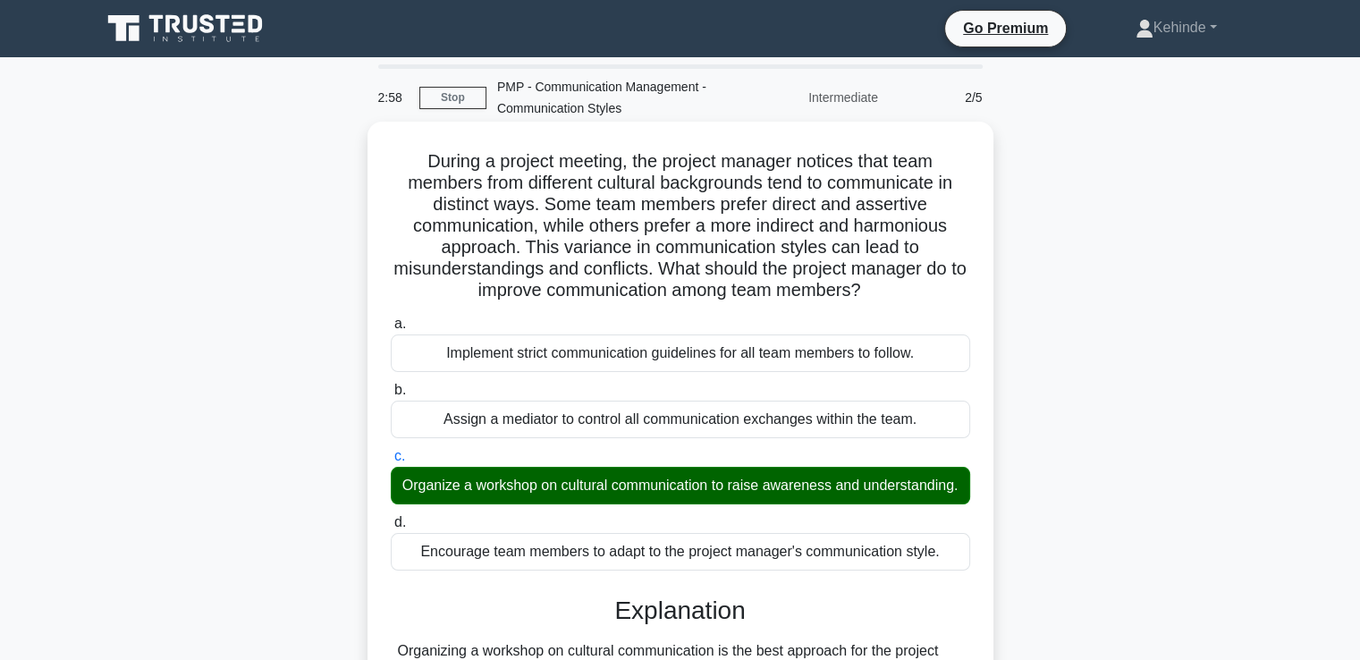
click at [642, 501] on div "Organize a workshop on cultural communication to raise awareness and understand…" at bounding box center [681, 486] width 580 height 38
click at [391, 462] on input "c. Organize a workshop on cultural communication to raise awareness and underst…" at bounding box center [391, 457] width 0 height 12
click at [391, 517] on input "d. Encourage team members to adapt to the project manager's communication style." at bounding box center [391, 523] width 0 height 12
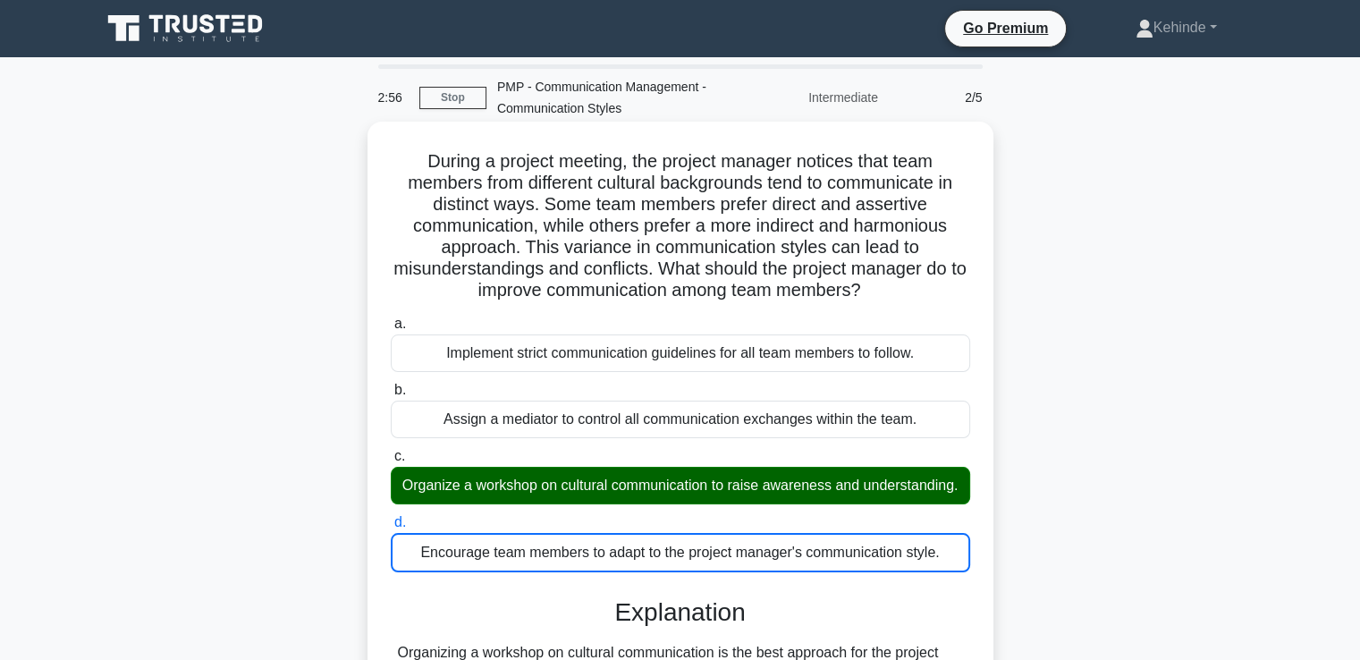
click at [391, 318] on input "a. Implement strict communication guidelines for all team members to follow." at bounding box center [391, 324] width 0 height 12
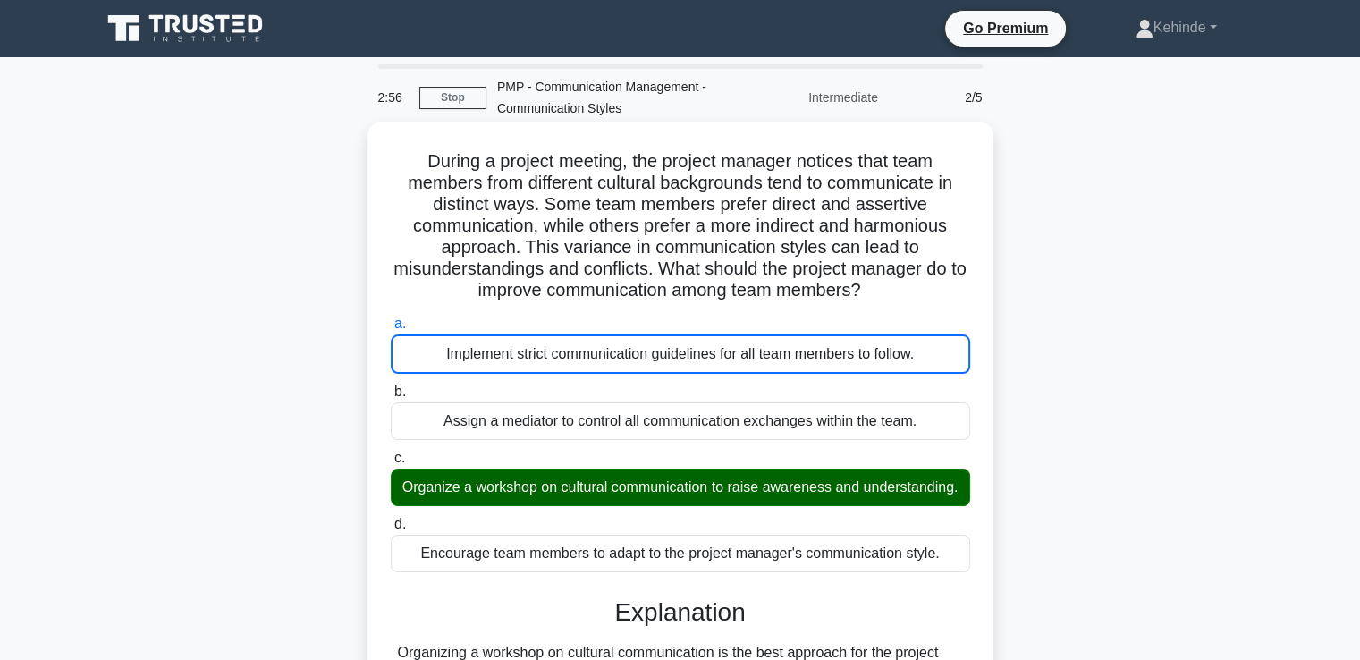
click at [391, 386] on input "b. Assign a mediator to control all communication exchanges within the team." at bounding box center [391, 392] width 0 height 12
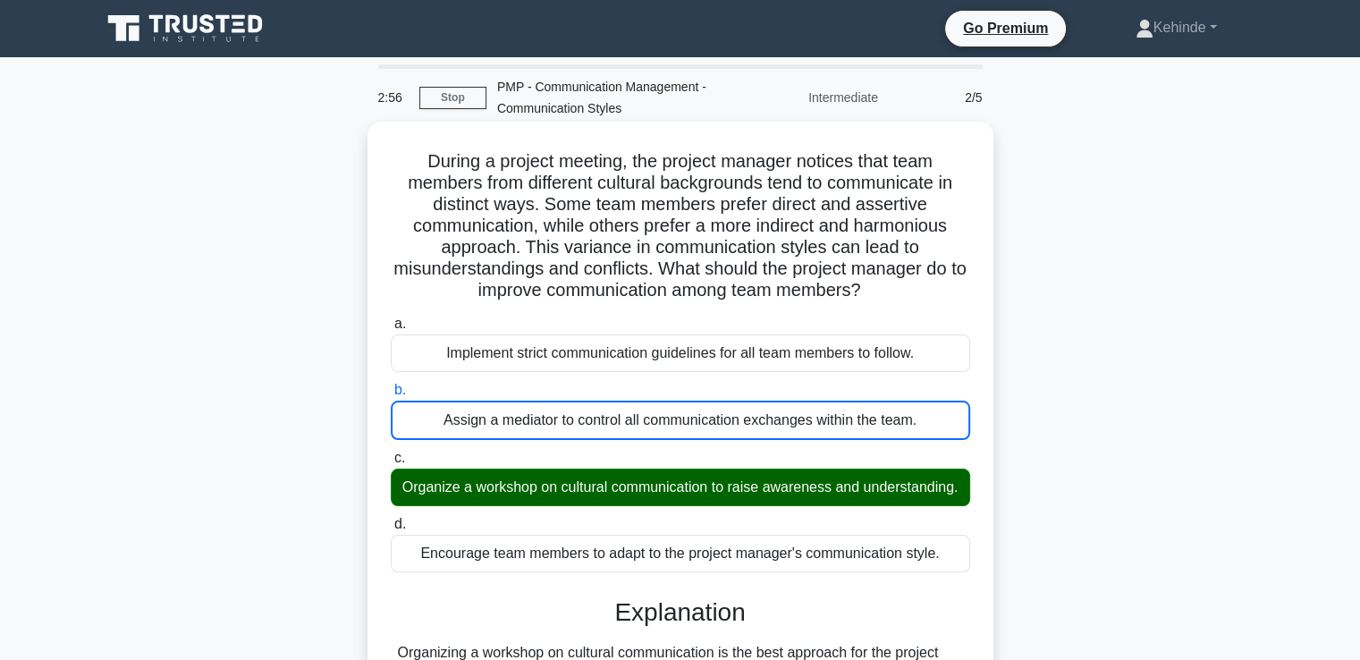
click at [391, 453] on input "c. Organize a workshop on cultural communication to raise awareness and underst…" at bounding box center [391, 459] width 0 height 12
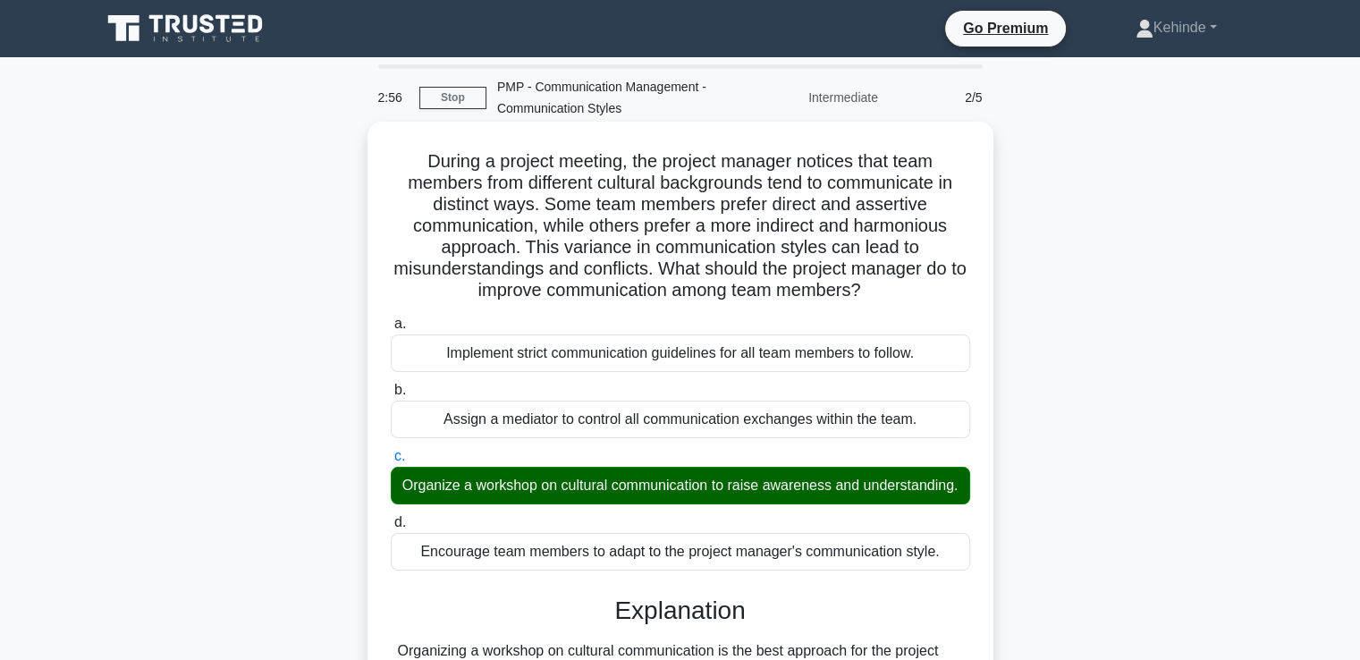
click at [391, 517] on input "d. Encourage team members to adapt to the project manager's communication style." at bounding box center [391, 523] width 0 height 12
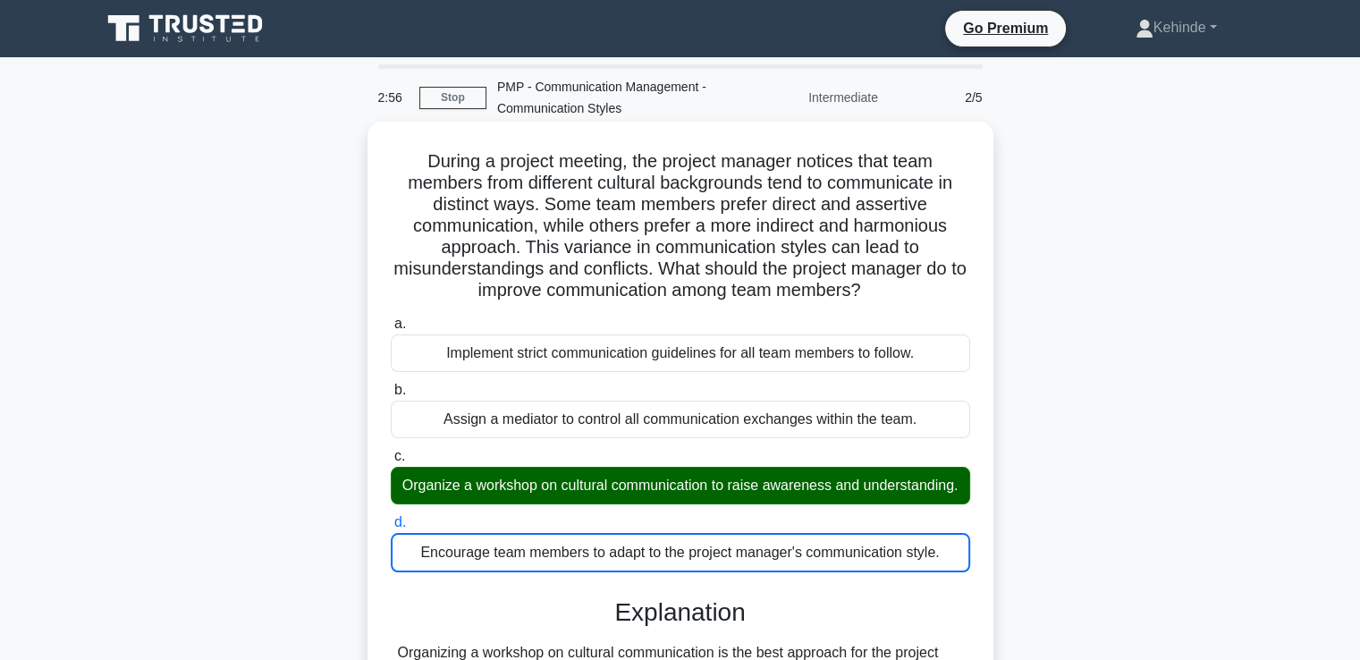
click at [391, 318] on input "a. Implement strict communication guidelines for all team members to follow." at bounding box center [391, 324] width 0 height 12
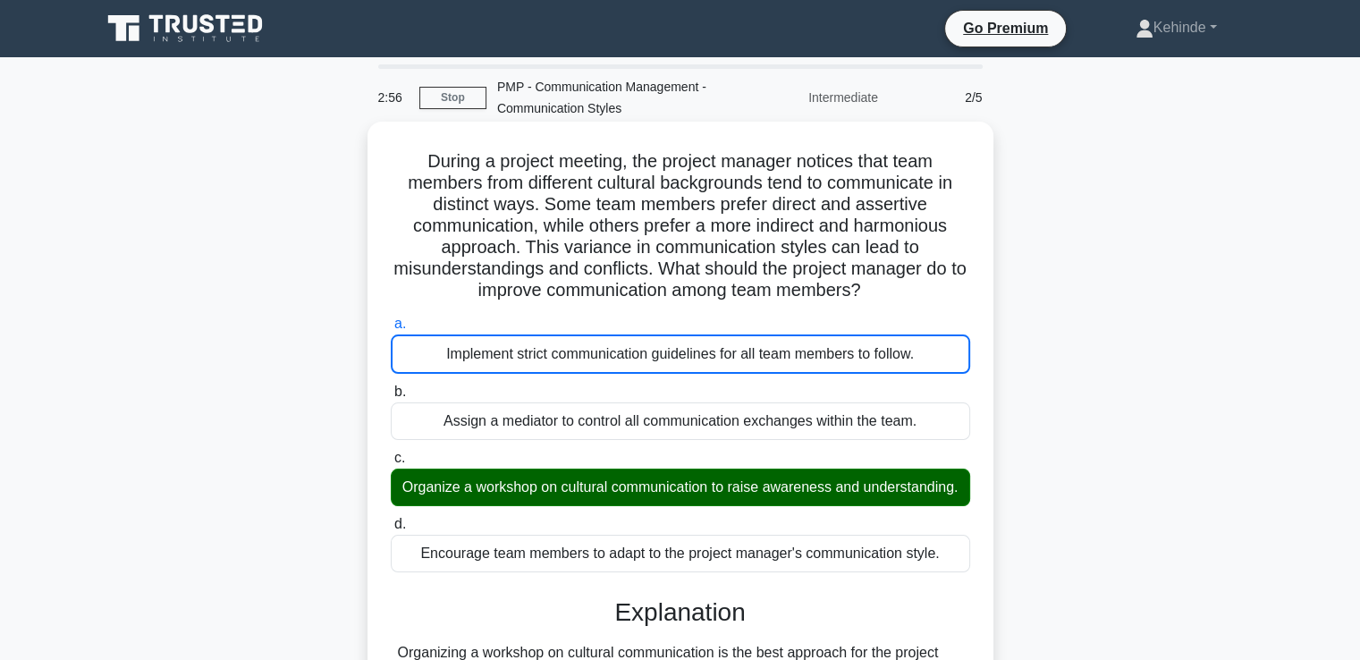
click at [391, 386] on input "b. Assign a mediator to control all communication exchanges within the team." at bounding box center [391, 392] width 0 height 12
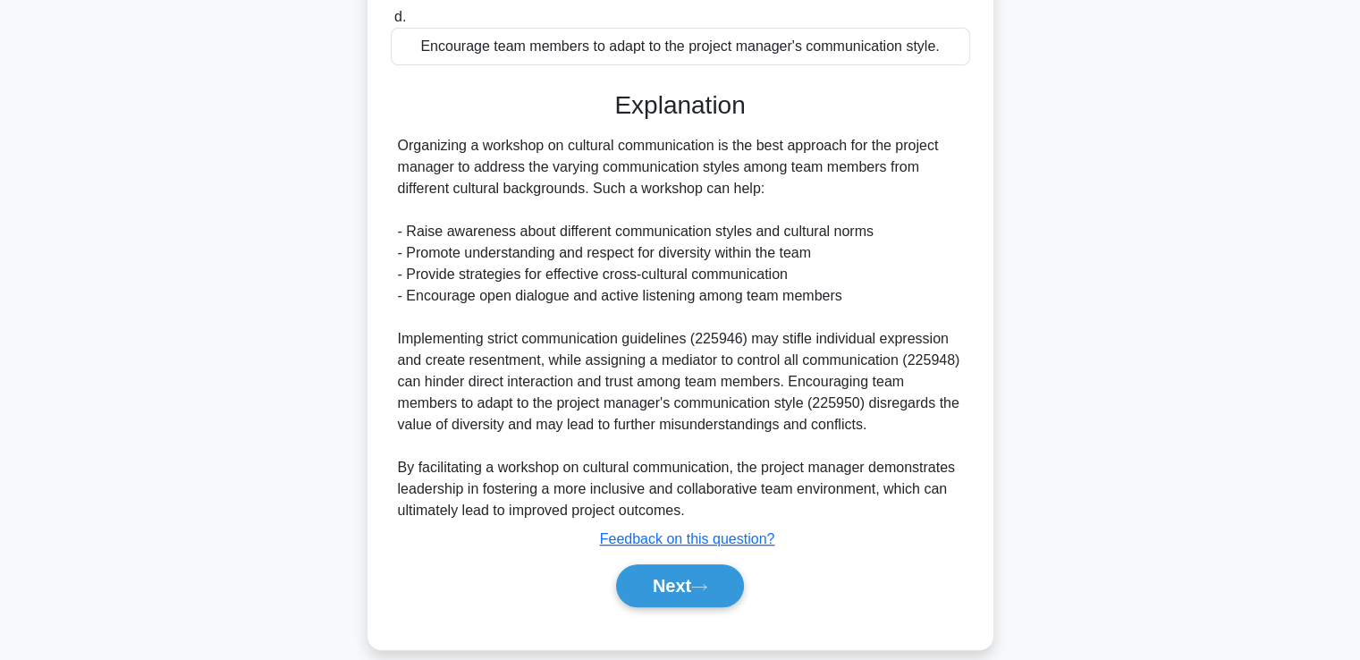
scroll to position [551, 0]
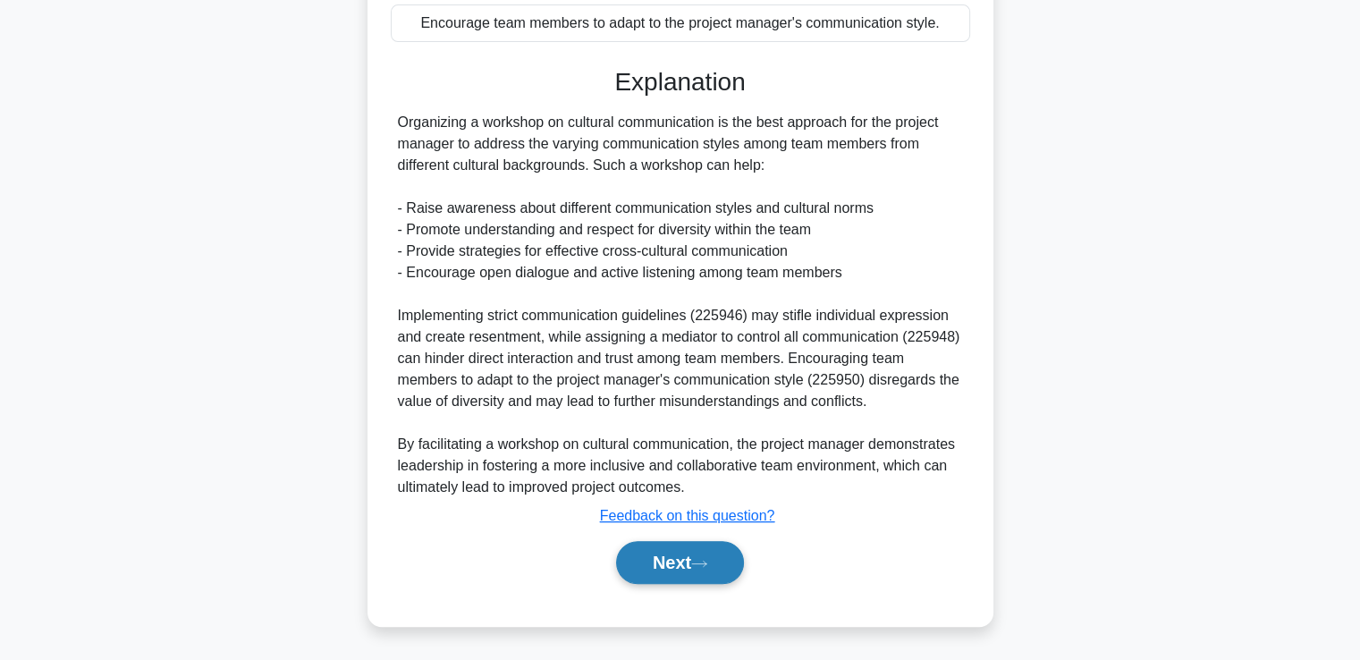
click at [674, 558] on button "Next" at bounding box center [680, 562] width 128 height 43
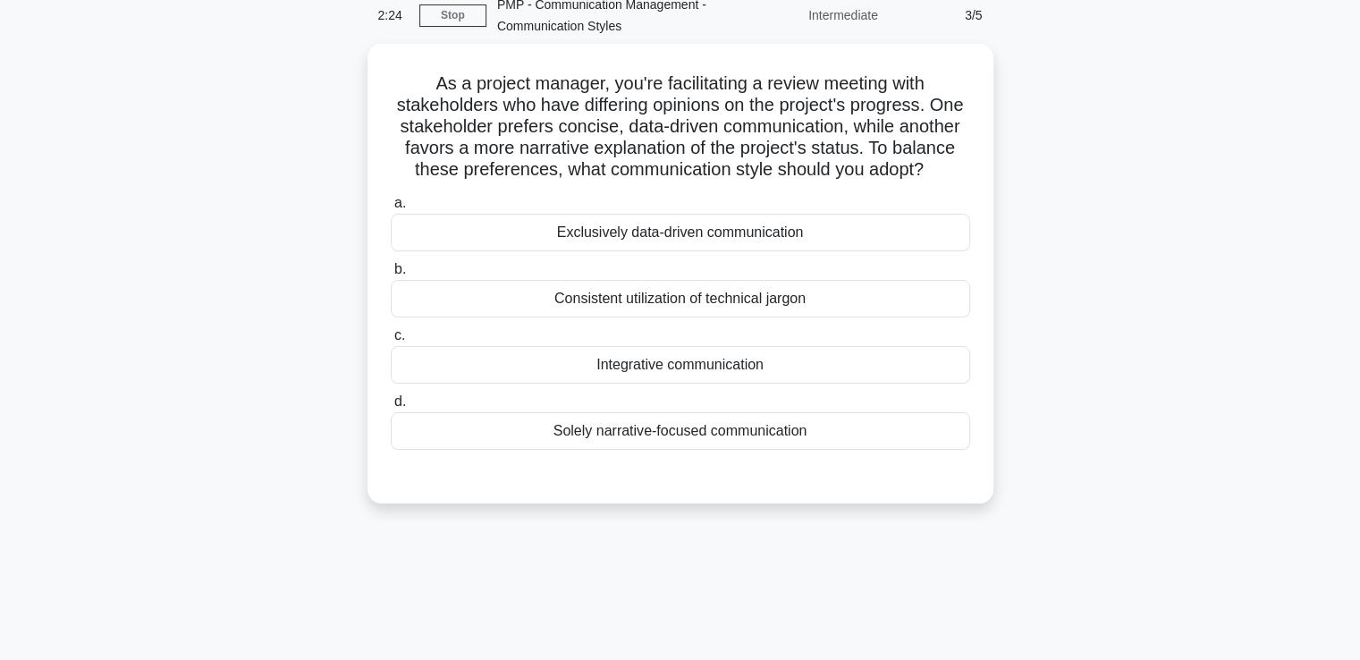
scroll to position [13, 0]
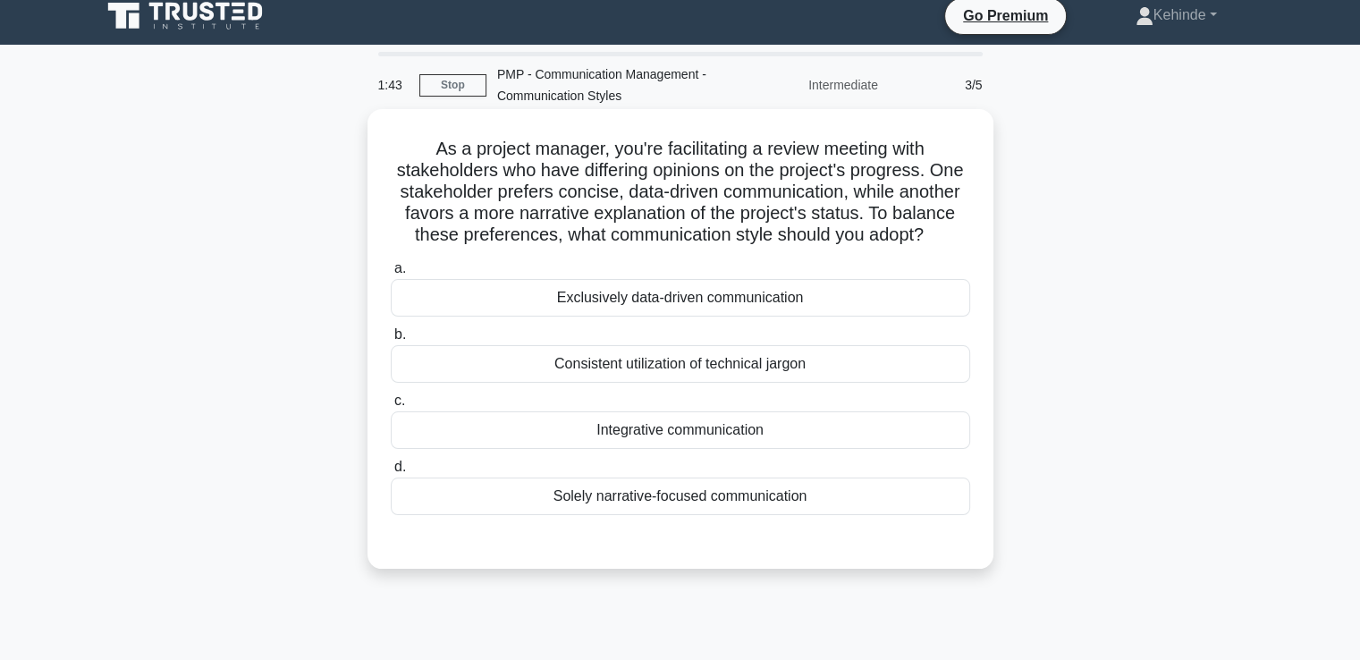
click at [728, 449] on div "Integrative communication" at bounding box center [681, 430] width 580 height 38
click at [391, 407] on input "c. Integrative communication" at bounding box center [391, 401] width 0 height 12
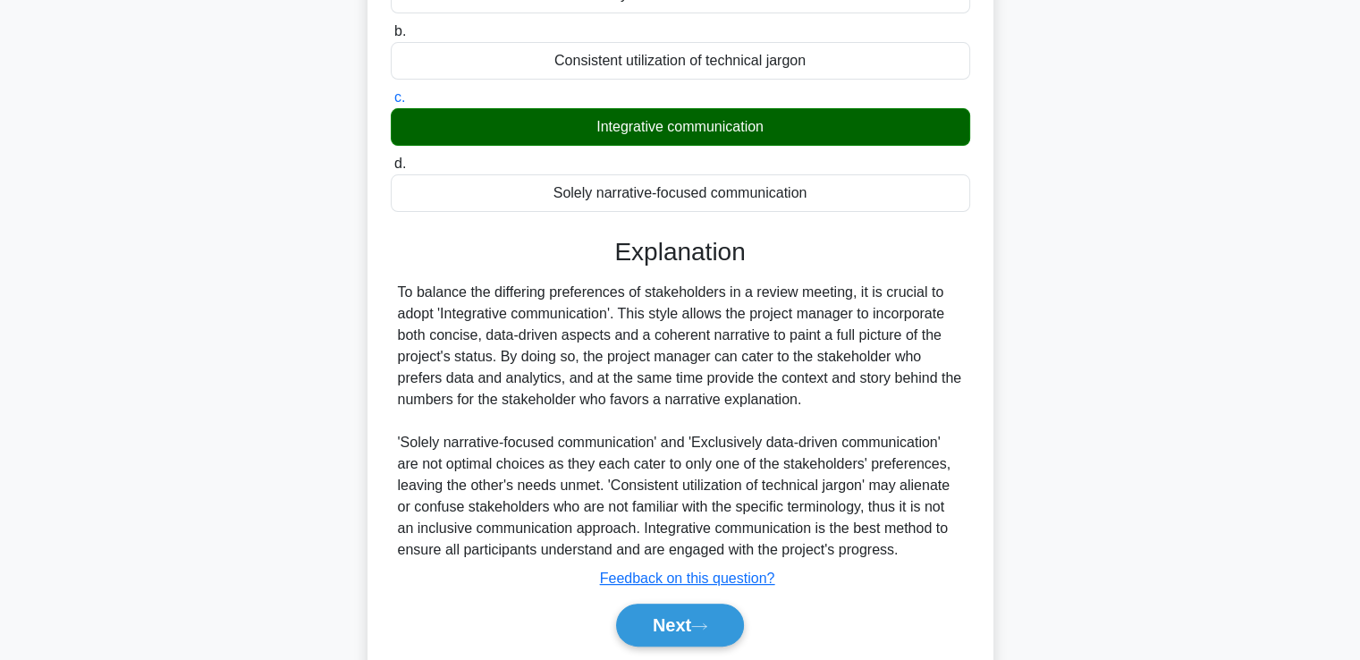
scroll to position [399, 0]
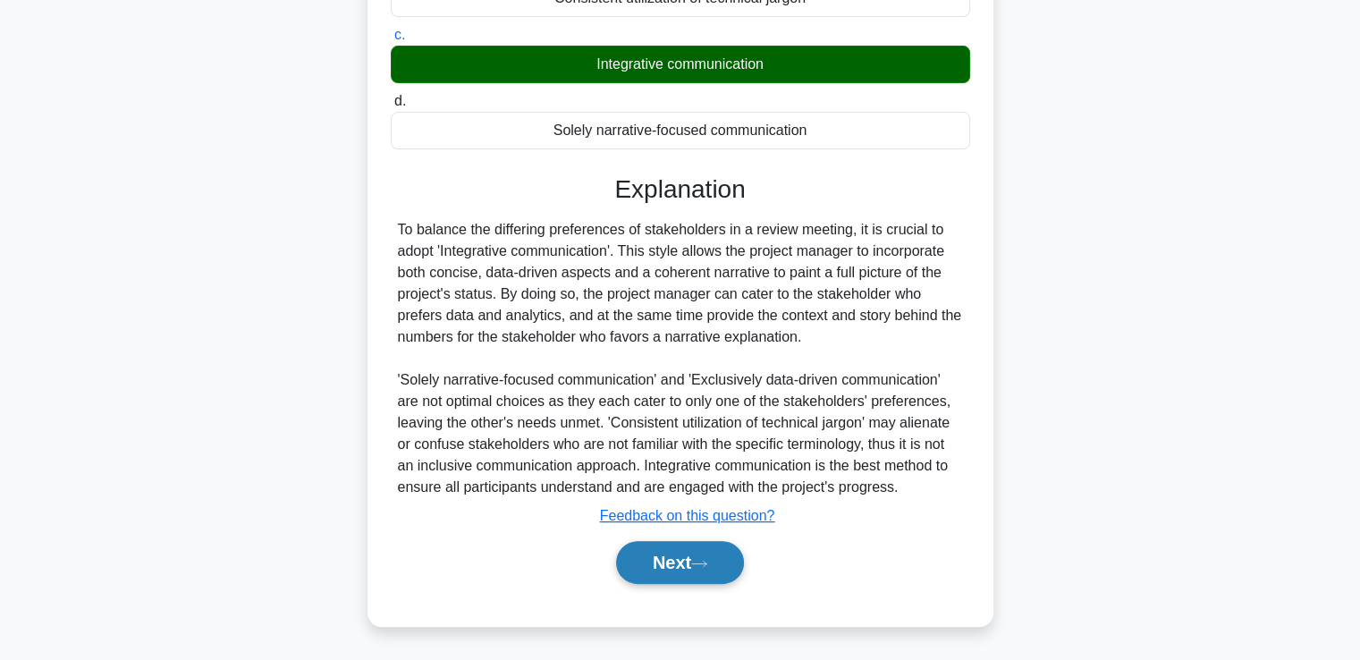
click at [670, 557] on button "Next" at bounding box center [680, 562] width 128 height 43
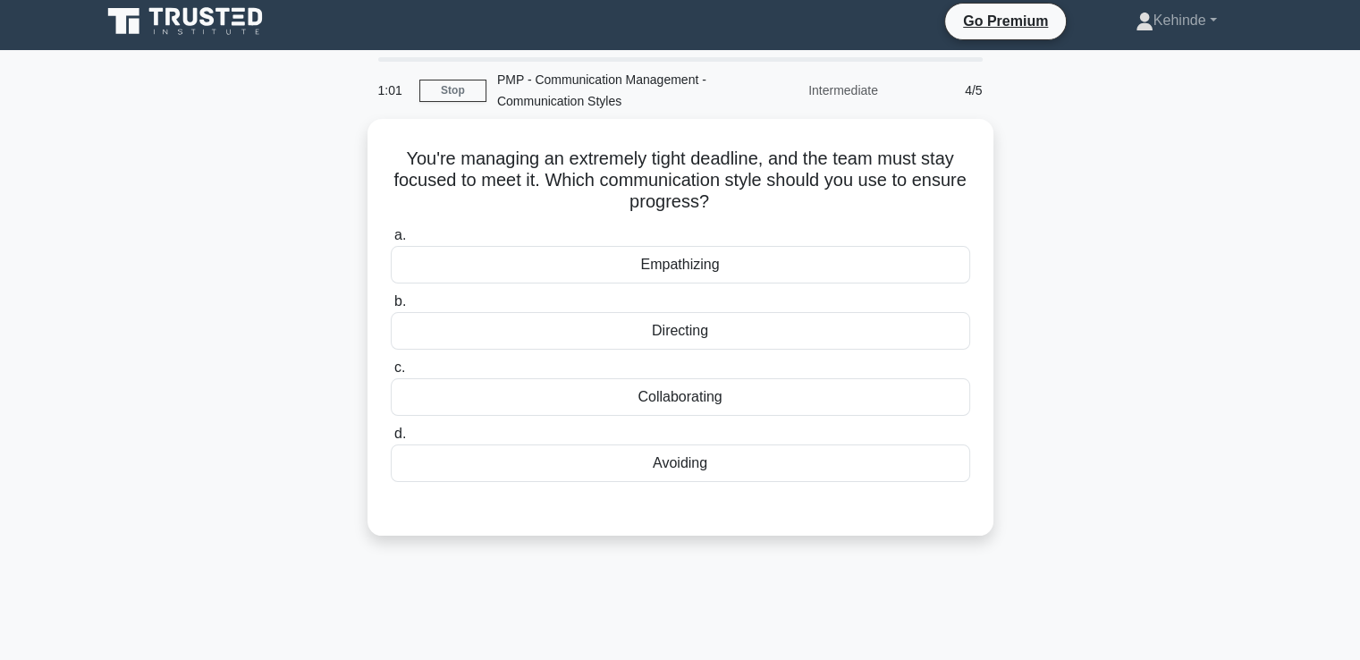
scroll to position [4, 0]
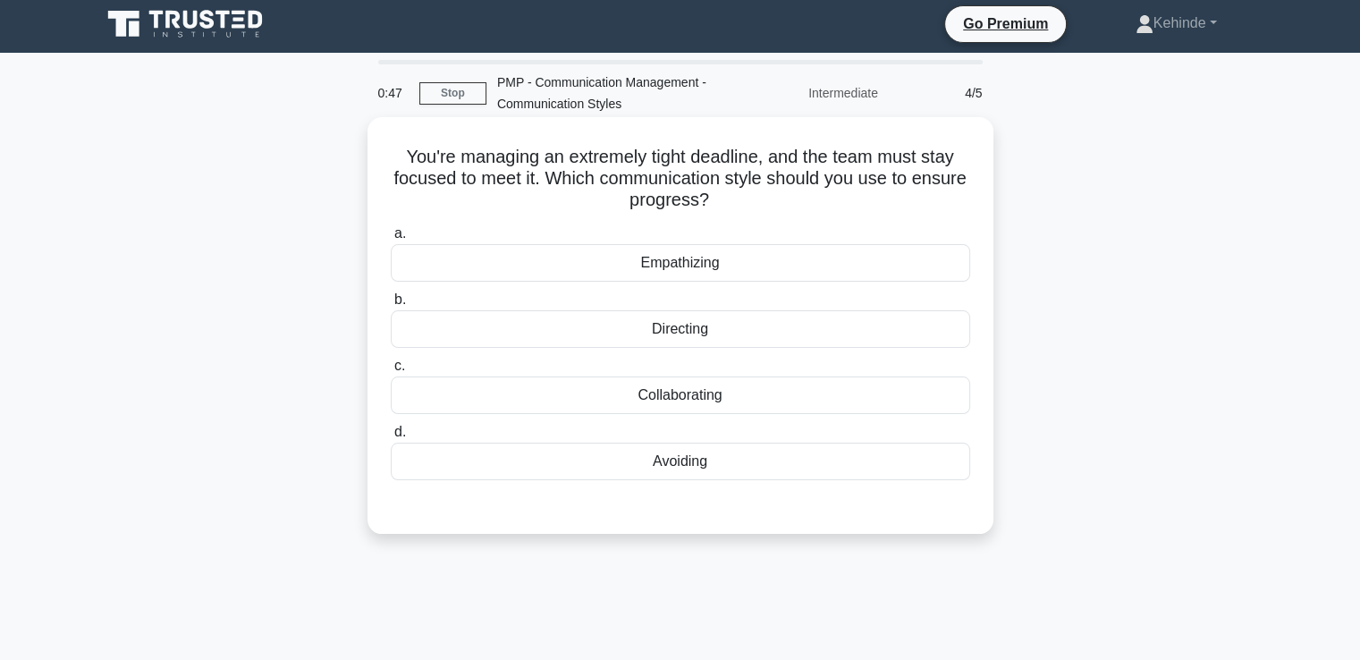
click at [668, 392] on div "Collaborating" at bounding box center [681, 396] width 580 height 38
click at [391, 372] on input "c. Collaborating" at bounding box center [391, 366] width 0 height 12
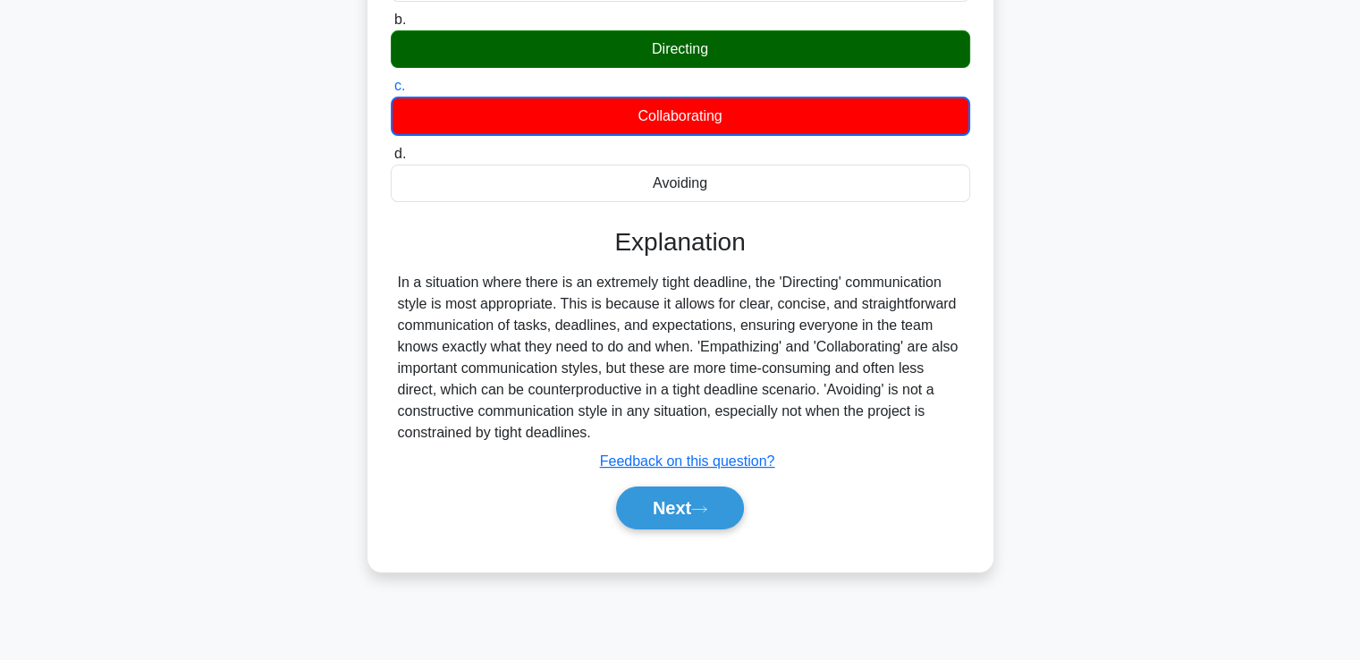
scroll to position [301, 0]
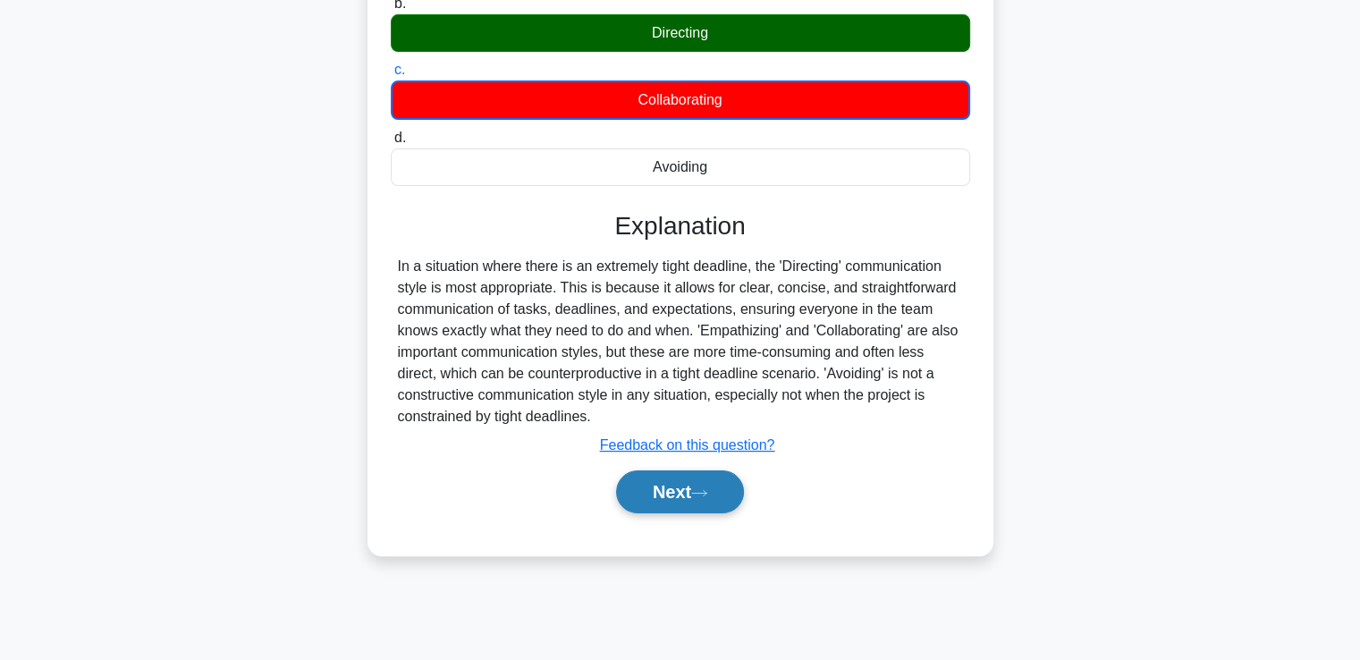
click at [665, 481] on button "Next" at bounding box center [680, 491] width 128 height 43
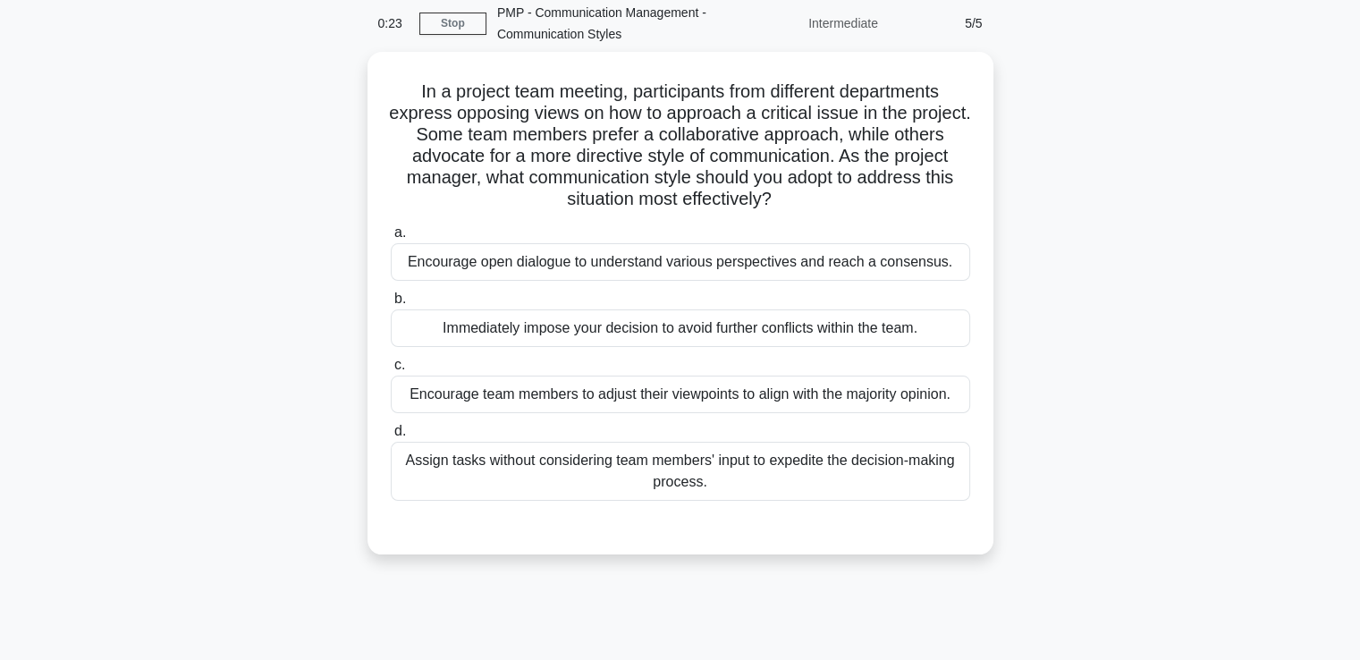
scroll to position [0, 0]
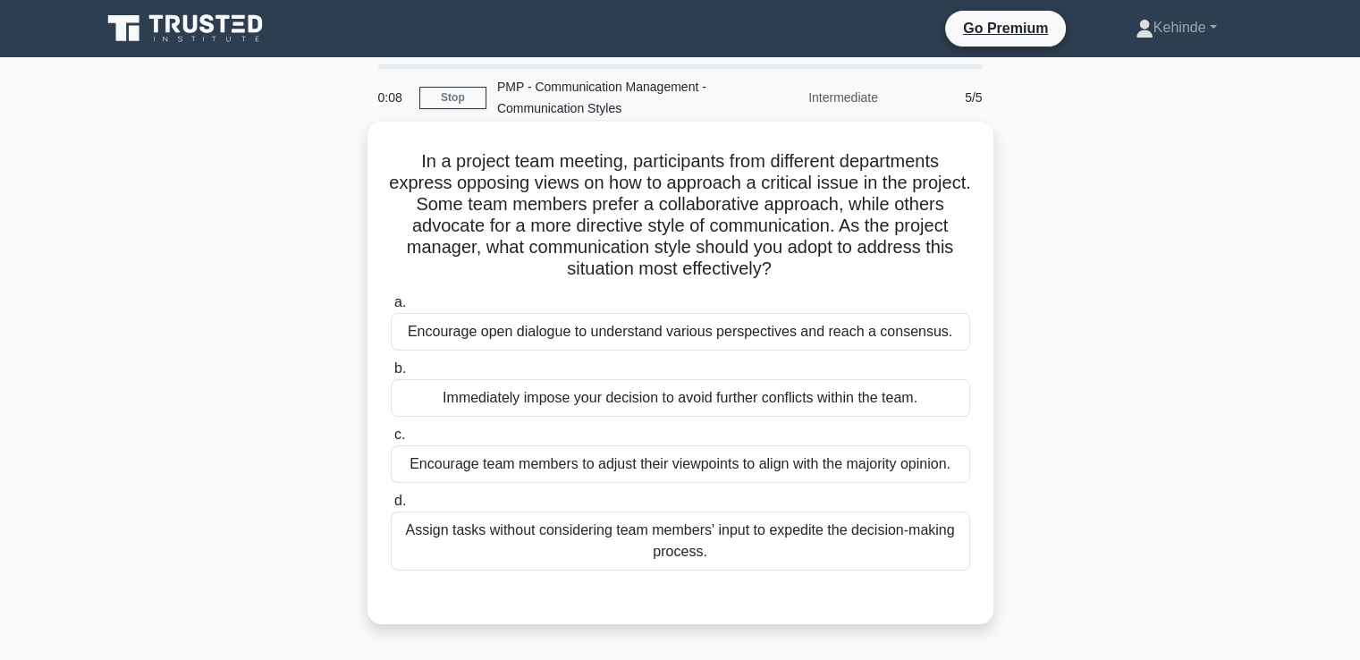
click at [612, 337] on div "Encourage open dialogue to understand various perspectives and reach a consensu…" at bounding box center [681, 332] width 580 height 38
click at [391, 309] on input "a. Encourage open dialogue to understand various perspectives and reach a conse…" at bounding box center [391, 303] width 0 height 12
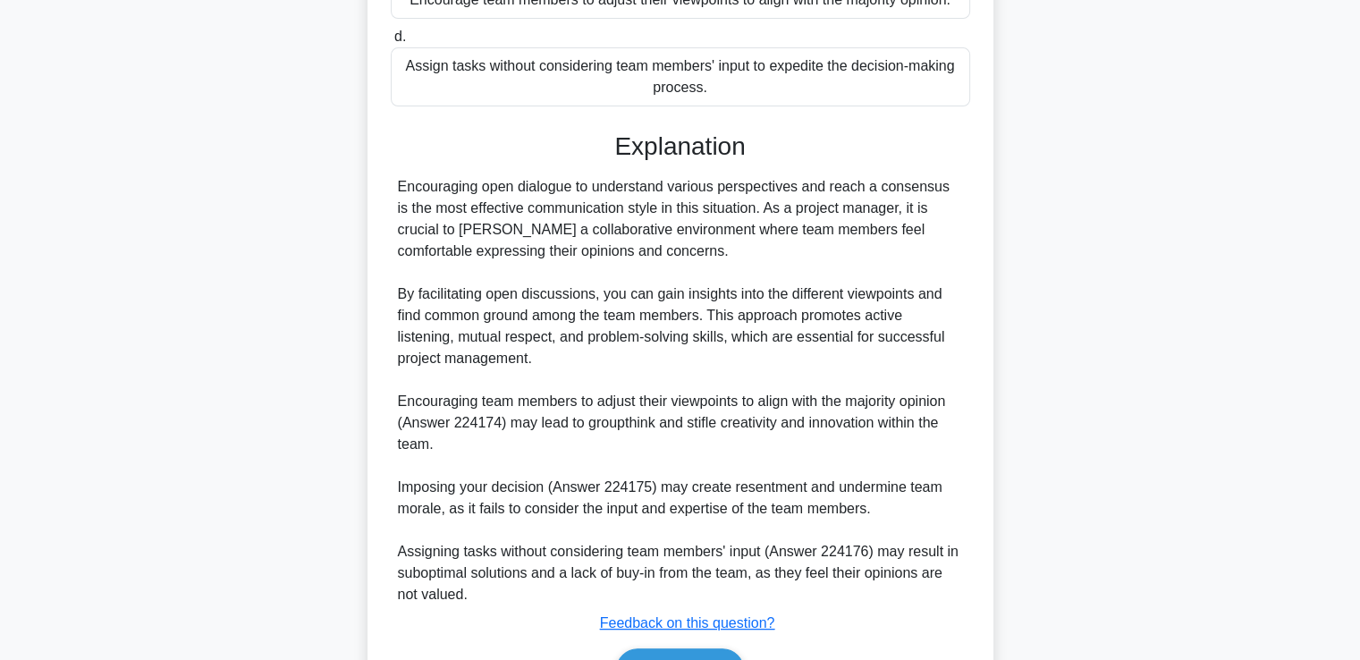
scroll to position [571, 0]
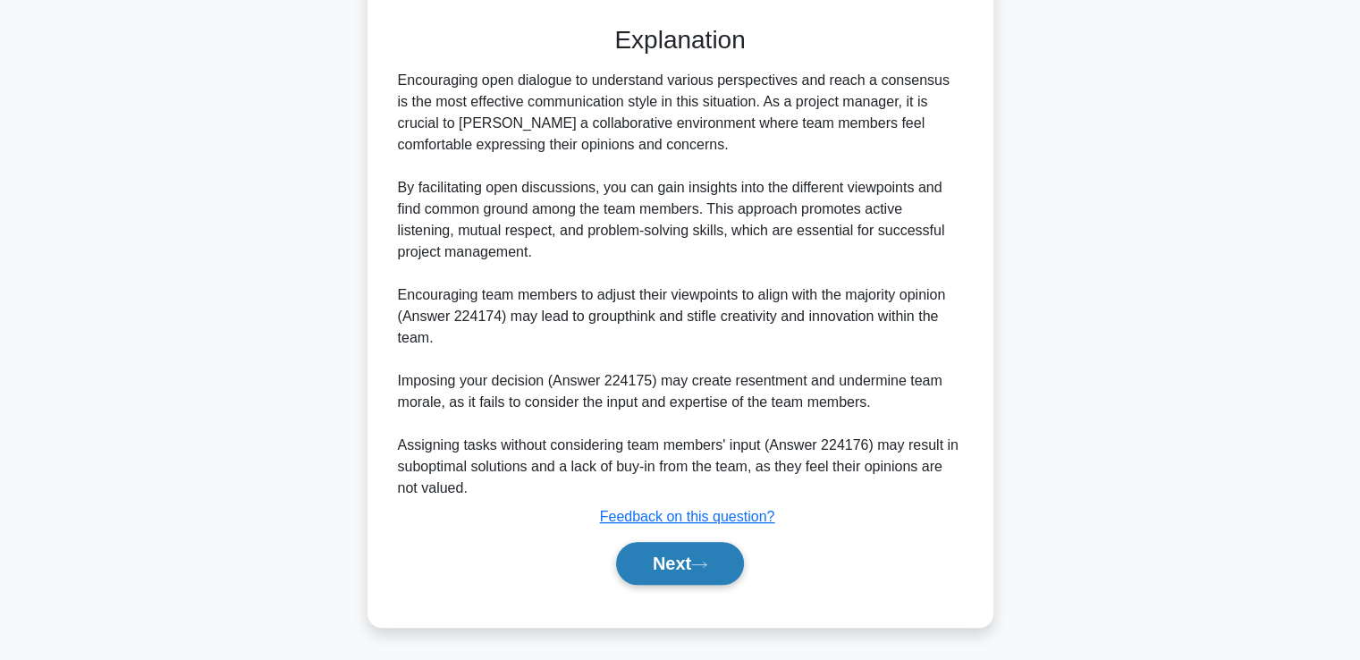
click at [663, 571] on button "Next" at bounding box center [680, 563] width 128 height 43
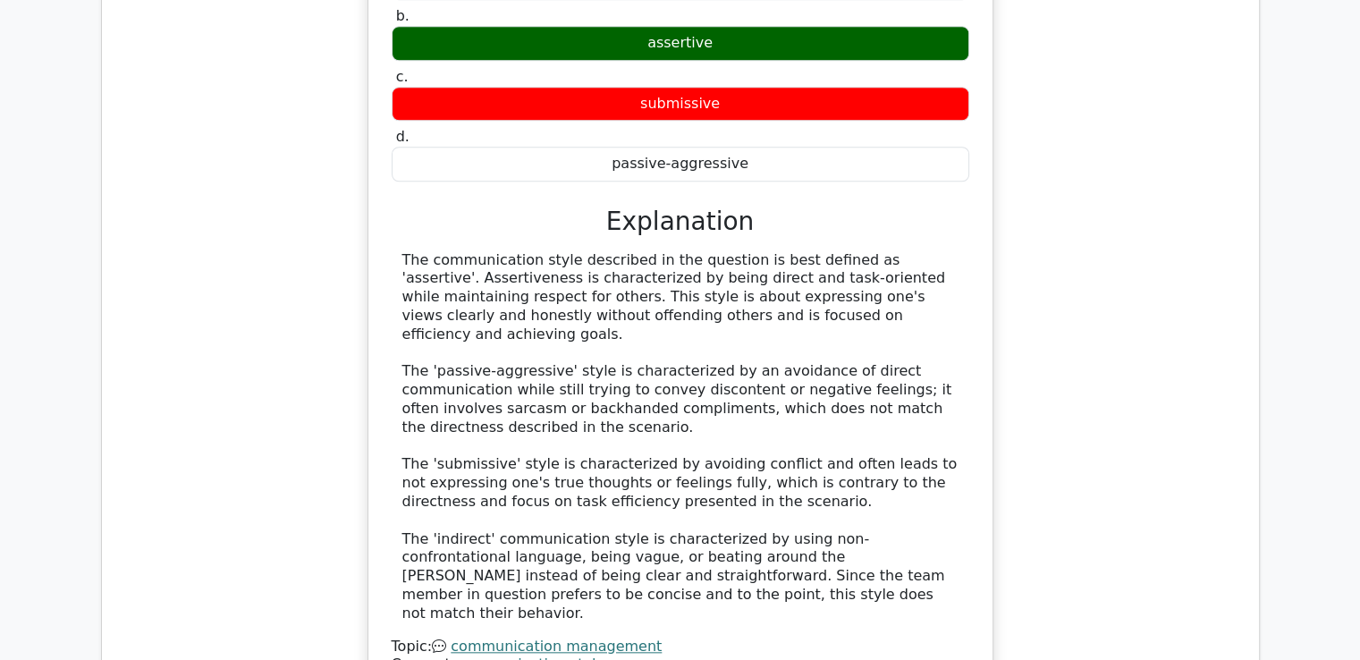
scroll to position [1734, 0]
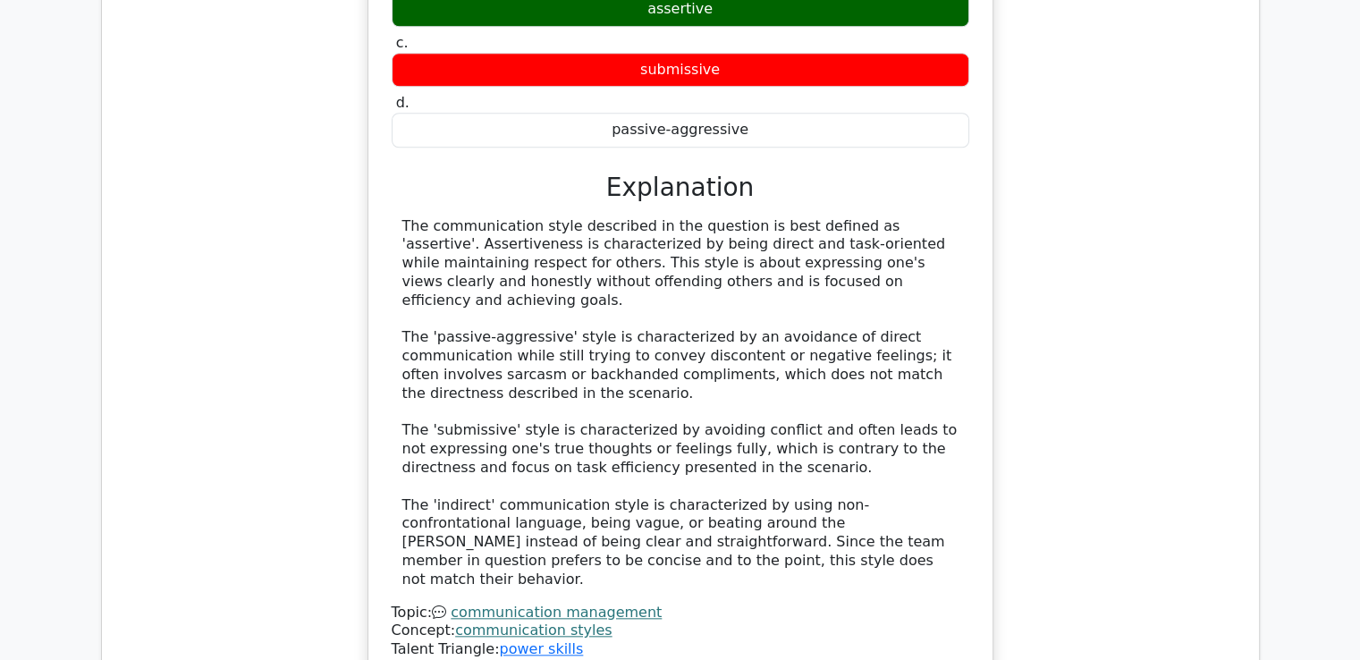
click at [536, 622] on link "communication styles" at bounding box center [533, 630] width 157 height 17
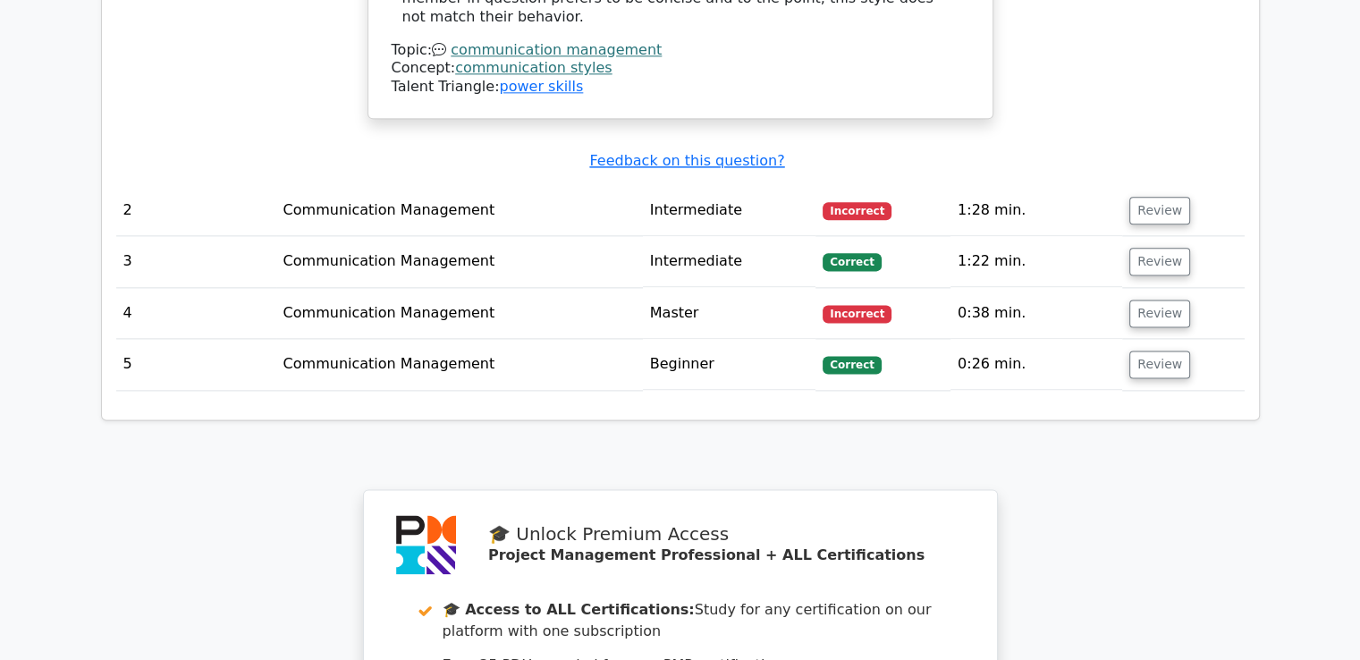
scroll to position [2307, 0]
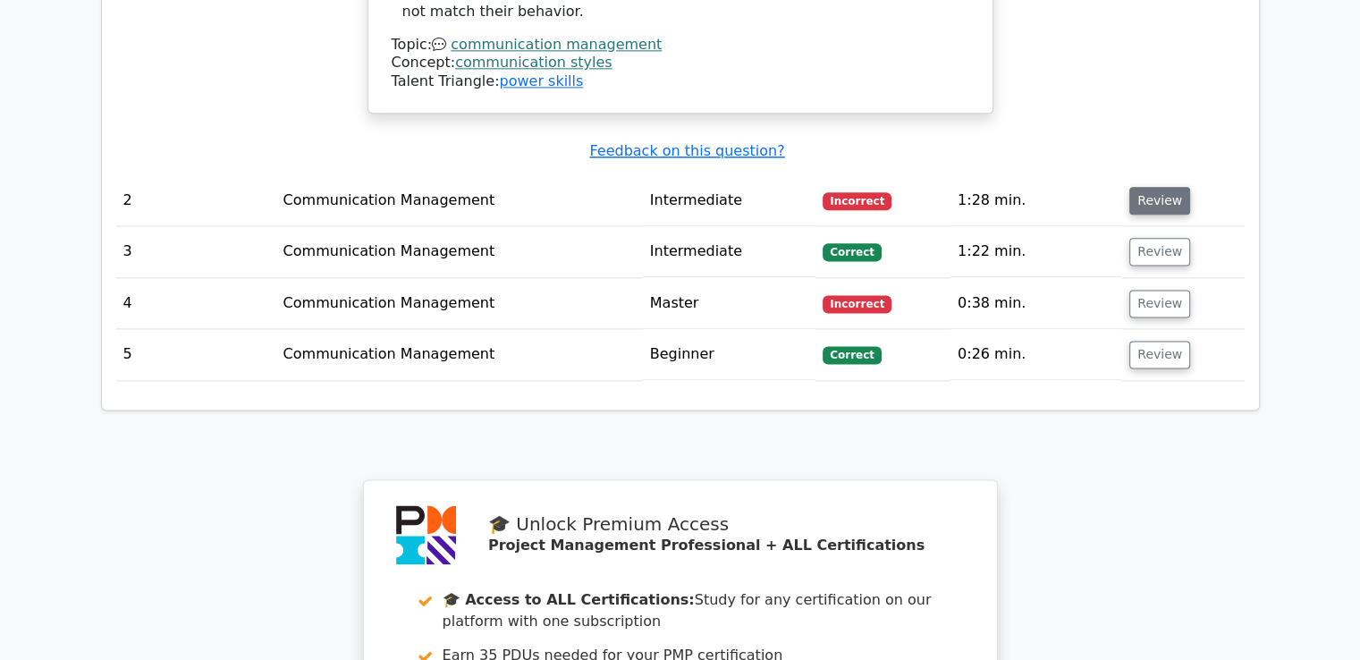
click at [1153, 187] on button "Review" at bounding box center [1160, 201] width 61 height 28
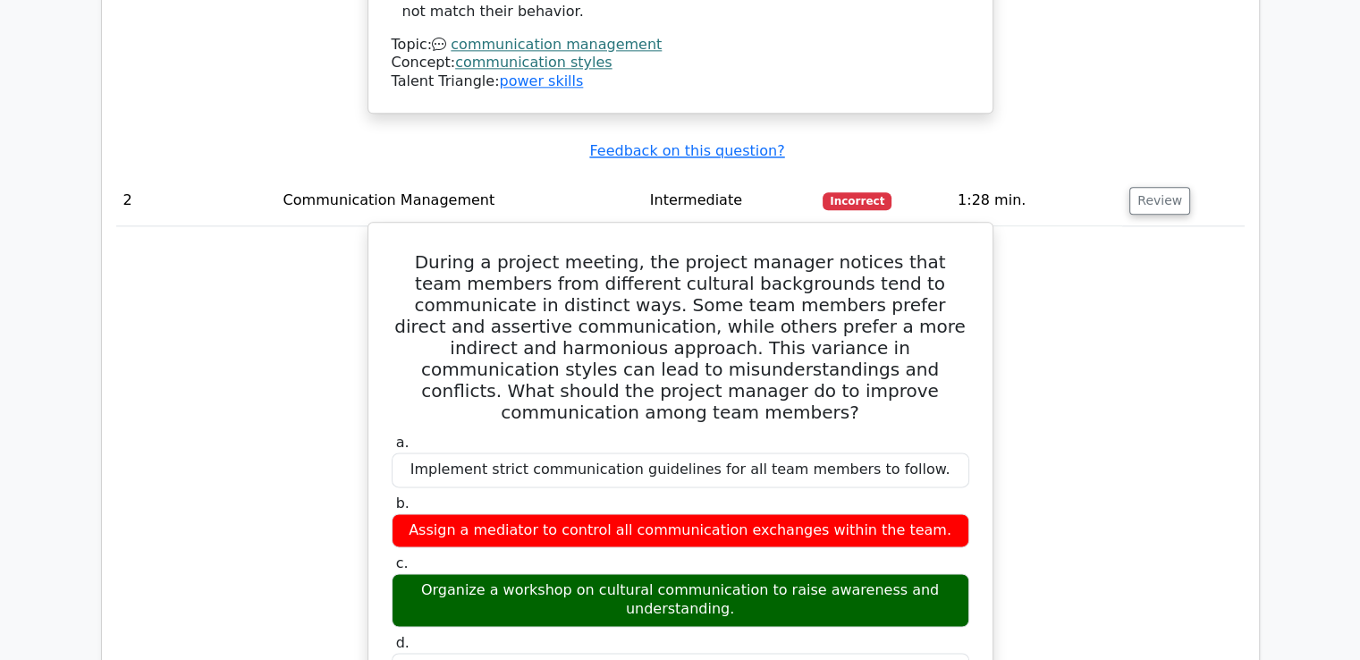
click at [555, 573] on div "Organize a workshop on cultural communication to raise awareness and understand…" at bounding box center [681, 600] width 578 height 54
